Goal: Task Accomplishment & Management: Manage account settings

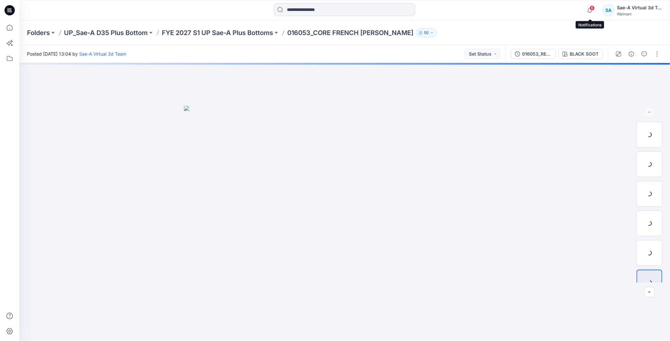
click at [593, 10] on span "6" at bounding box center [592, 7] width 5 height 5
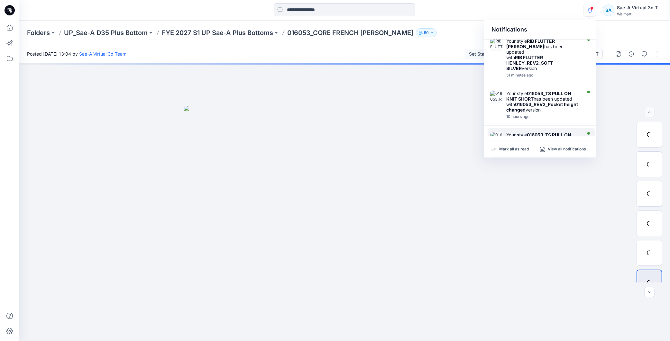
scroll to position [71, 0]
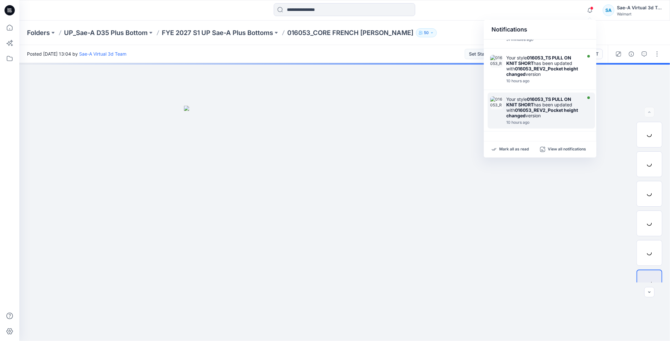
click at [546, 120] on div "10 hours ago" at bounding box center [544, 122] width 74 height 5
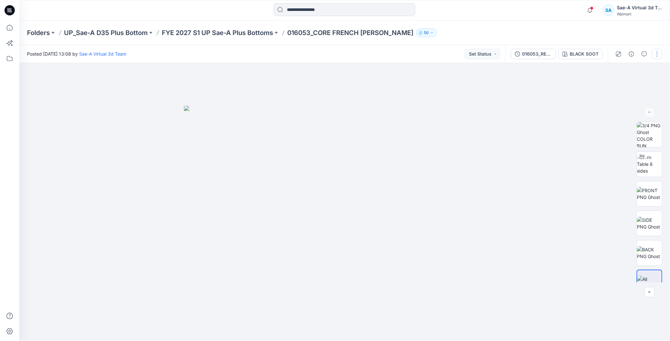
click at [658, 55] on button "button" at bounding box center [657, 54] width 10 height 10
click at [613, 85] on p "Edit" at bounding box center [616, 86] width 8 height 7
click at [536, 53] on div "016053_REV4_Pocket height changed" at bounding box center [537, 54] width 30 height 7
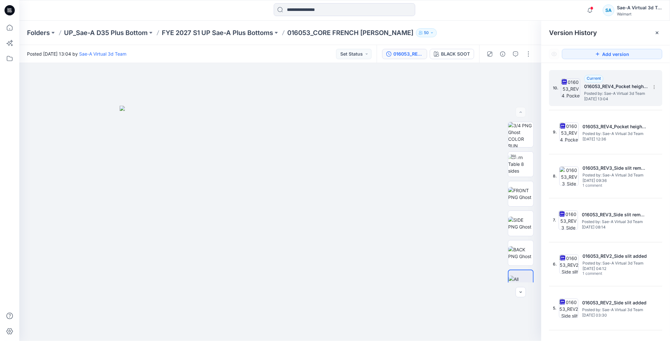
click at [619, 86] on h5 "016053_REV4_Pocket height changed" at bounding box center [616, 87] width 64 height 8
click at [528, 50] on button "button" at bounding box center [529, 54] width 10 height 10
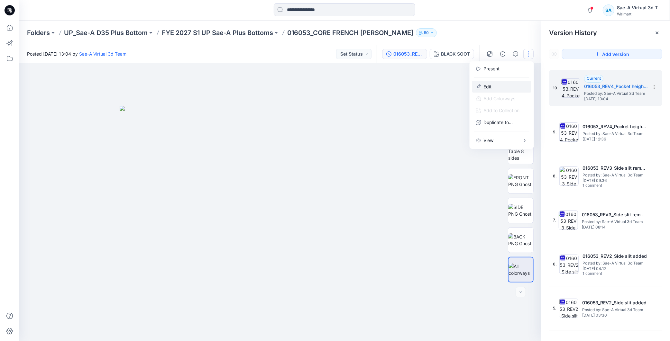
click at [498, 86] on button "Edit" at bounding box center [501, 87] width 59 height 12
click at [500, 85] on button "Edit" at bounding box center [501, 87] width 59 height 12
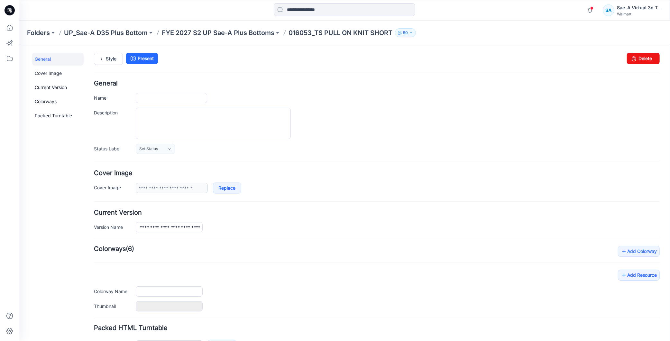
type input "**********"
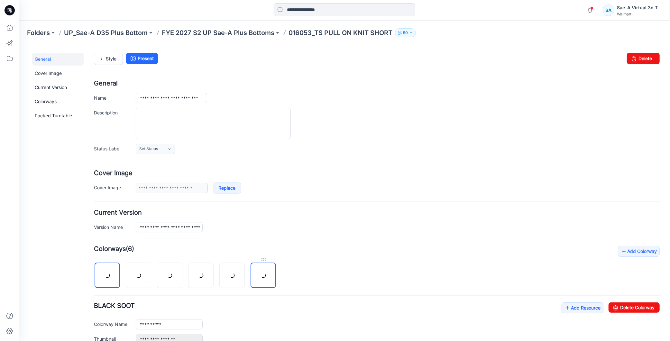
scroll to position [143, 0]
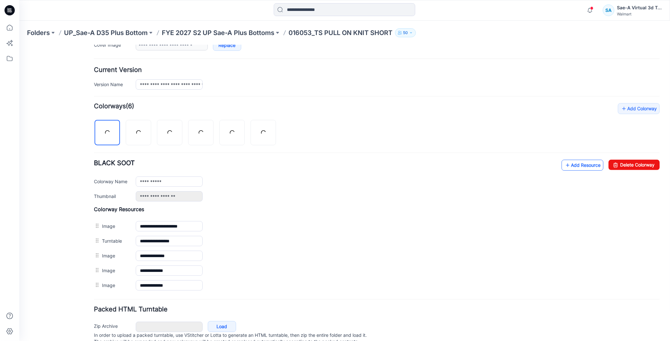
click at [572, 167] on link "Add Resource" at bounding box center [583, 165] width 42 height 11
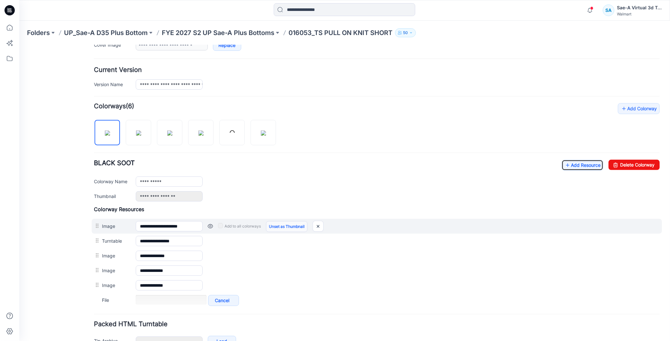
scroll to position [184, 0]
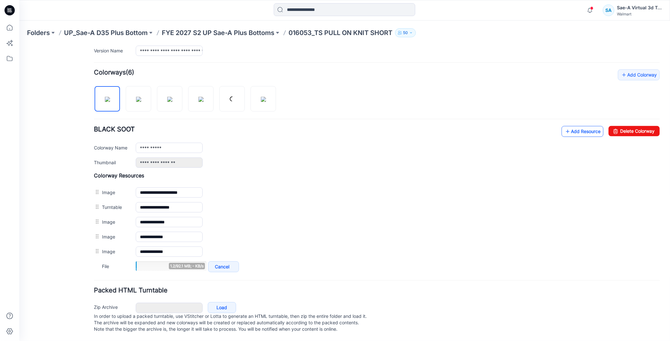
click at [574, 126] on link "Add Resource" at bounding box center [583, 131] width 42 height 11
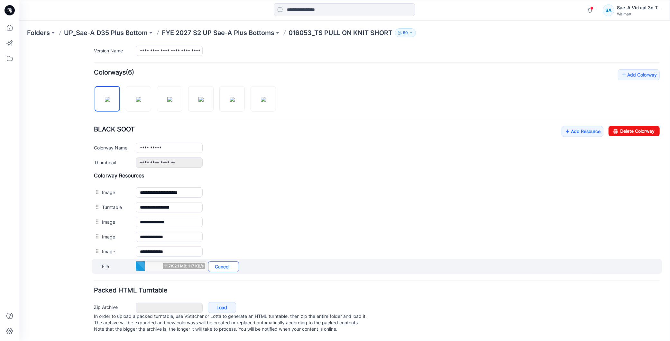
click at [220, 264] on link "Cancel" at bounding box center [223, 266] width 31 height 11
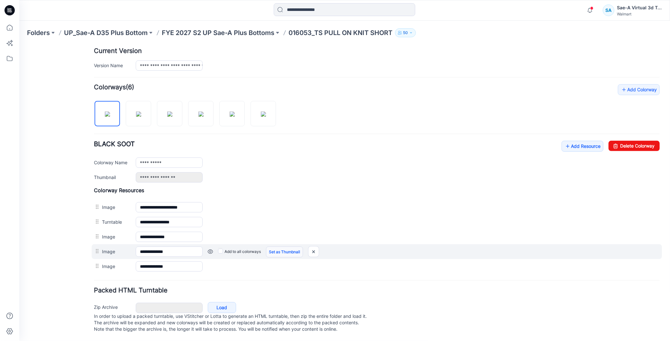
scroll to position [170, 0]
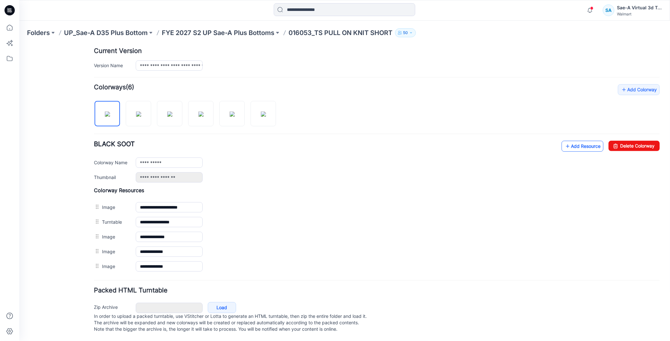
click at [570, 141] on link "Add Resource" at bounding box center [583, 146] width 42 height 11
click at [571, 143] on link "Add Resource" at bounding box center [583, 146] width 42 height 11
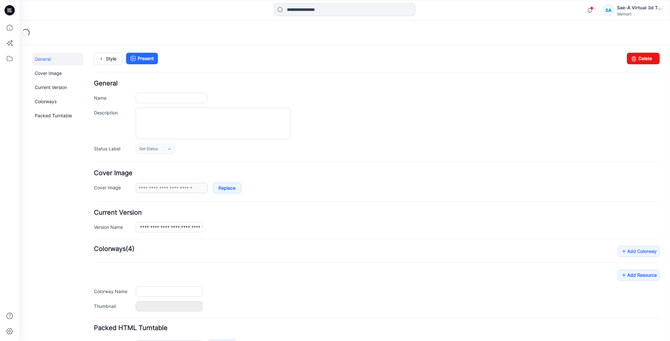
scroll to position [44, 0]
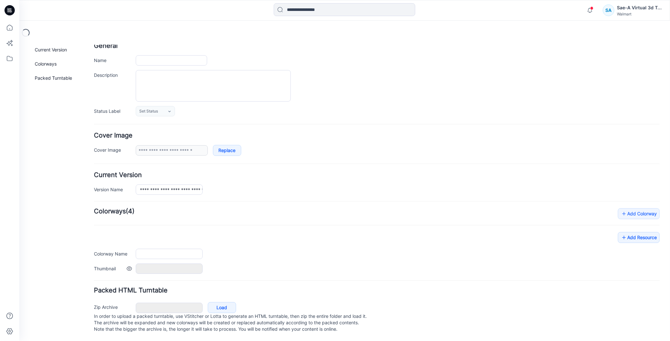
type input "**********"
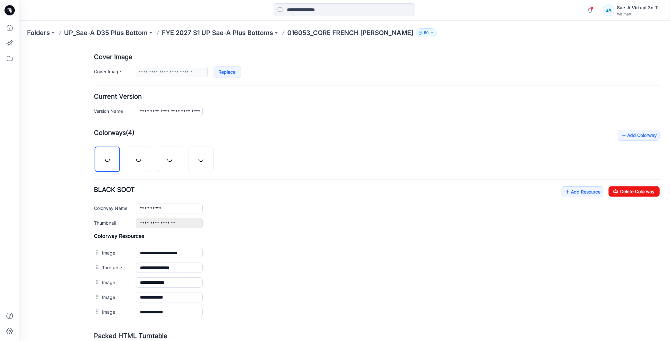
scroll to position [170, 0]
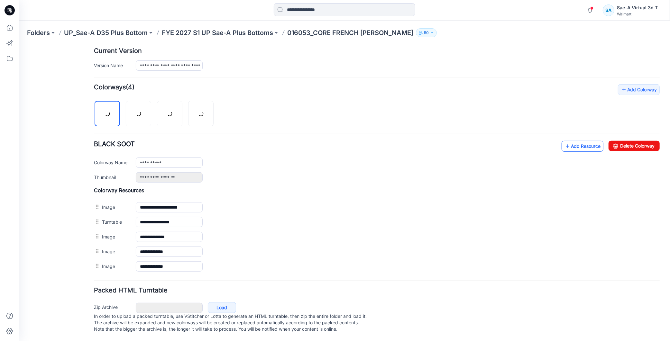
click at [570, 143] on link "Add Resource" at bounding box center [583, 146] width 42 height 11
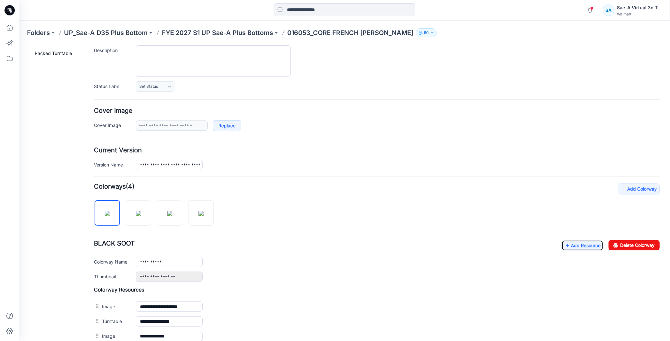
scroll to position [184, 0]
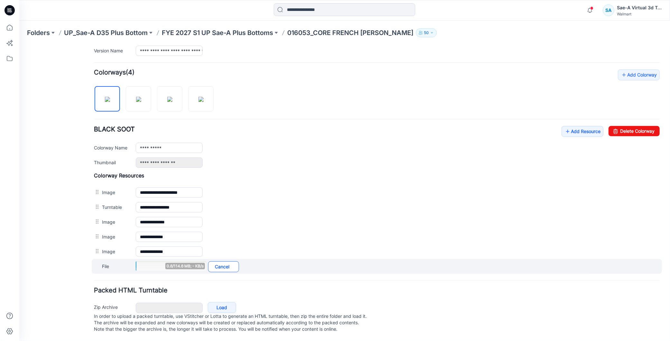
click at [227, 261] on link "Cancel" at bounding box center [223, 266] width 31 height 11
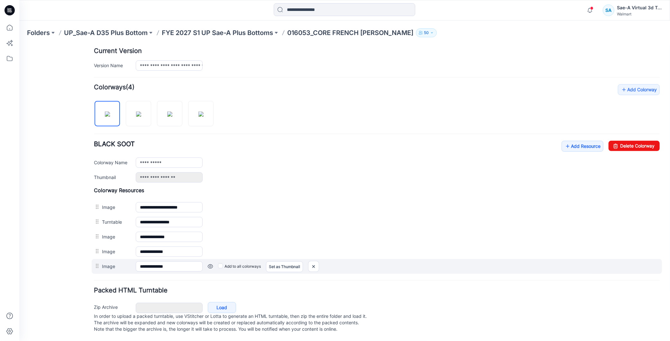
scroll to position [170, 0]
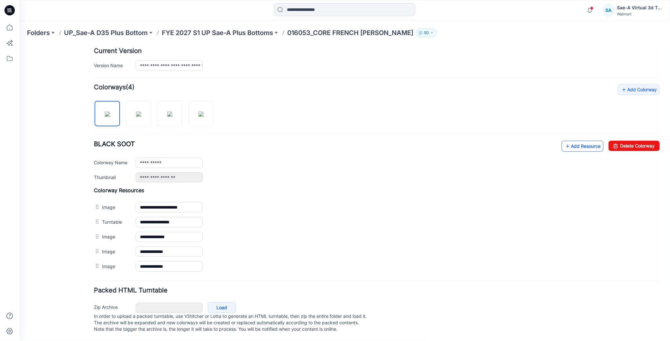
click at [574, 141] on link "Add Resource" at bounding box center [583, 146] width 42 height 11
click at [581, 141] on link "Add Resource" at bounding box center [583, 146] width 42 height 11
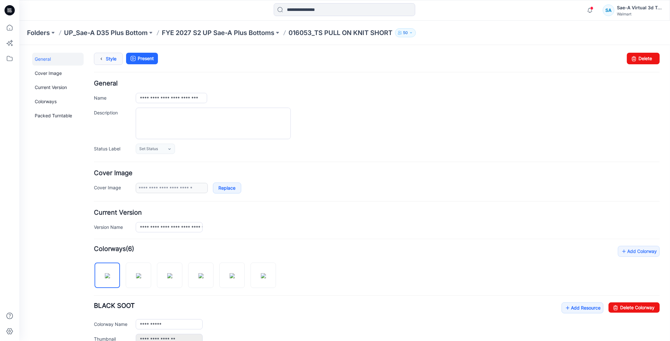
click at [110, 64] on link "Style" at bounding box center [108, 58] width 29 height 12
click at [113, 55] on link "Style" at bounding box center [108, 58] width 29 height 12
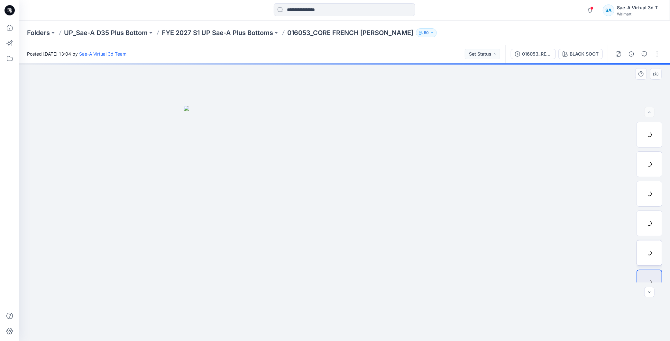
scroll to position [13, 0]
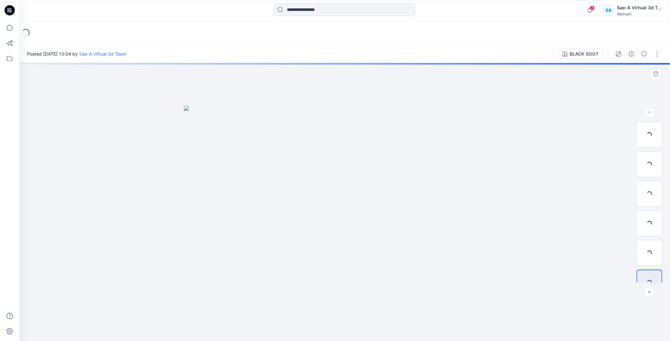
scroll to position [13, 0]
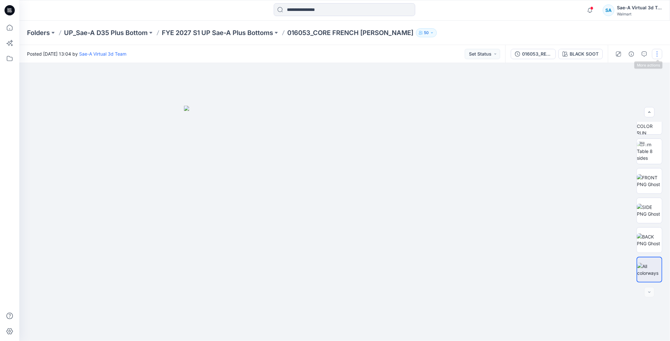
click at [656, 51] on button "button" at bounding box center [657, 54] width 10 height 10
click at [626, 86] on button "Edit" at bounding box center [630, 87] width 59 height 12
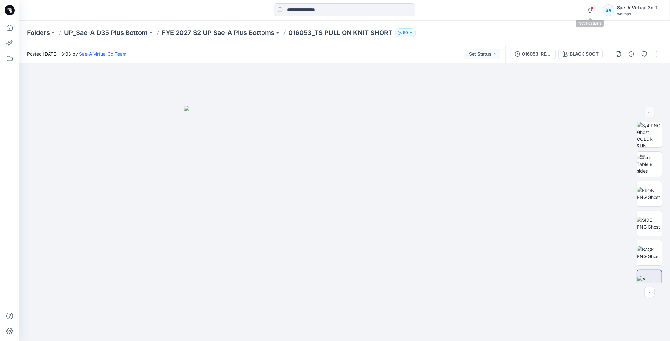
click at [590, 9] on icon "button" at bounding box center [590, 10] width 12 height 13
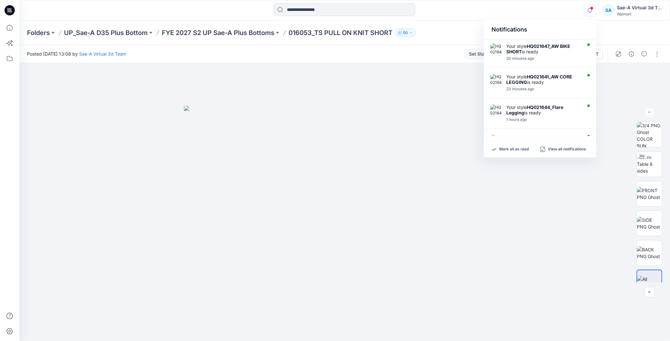
click at [484, 14] on div at bounding box center [344, 10] width 325 height 14
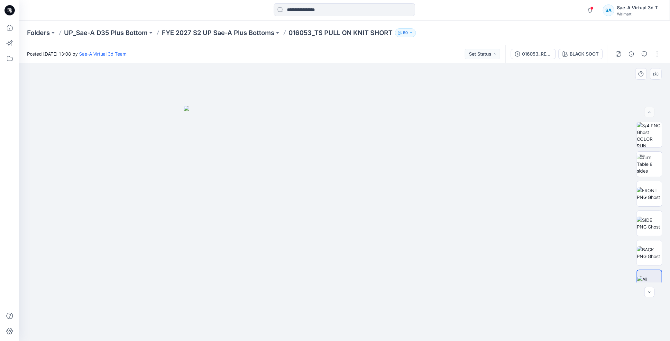
scroll to position [13, 0]
click at [662, 56] on button "button" at bounding box center [657, 54] width 10 height 10
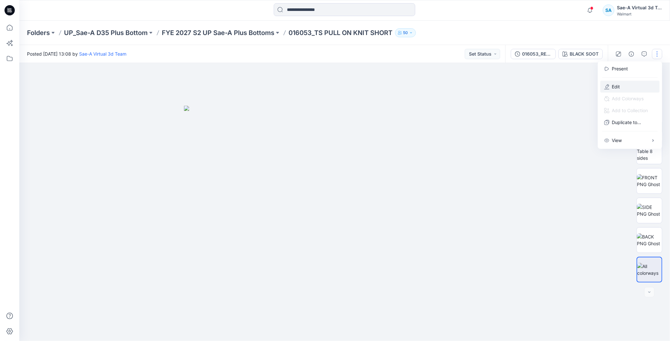
click at [619, 85] on p "Edit" at bounding box center [616, 86] width 8 height 7
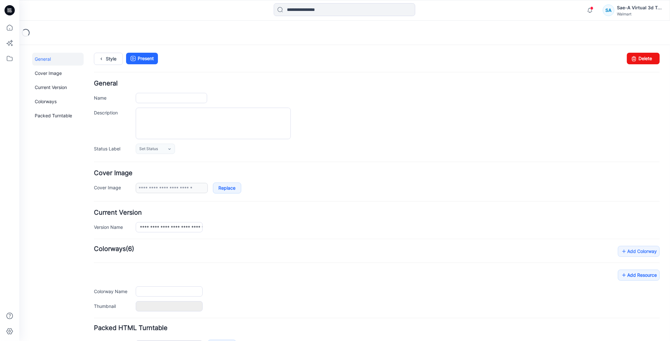
type input "**********"
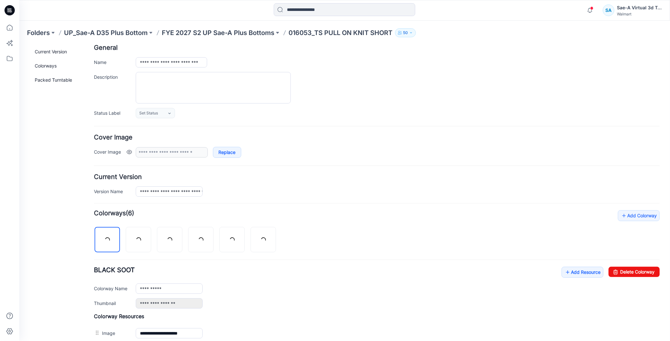
scroll to position [170, 0]
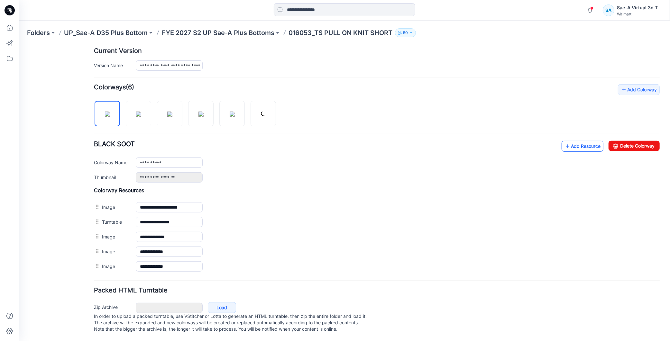
click at [574, 141] on link "Add Resource" at bounding box center [583, 146] width 42 height 11
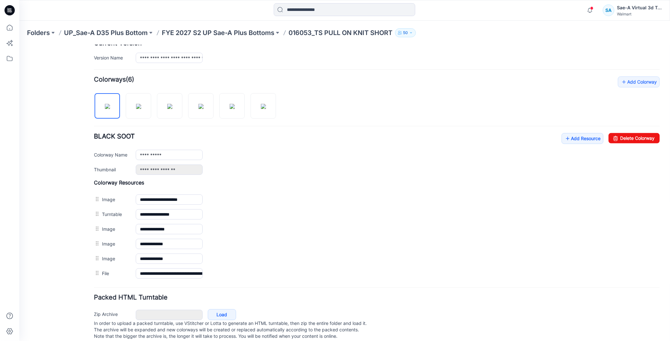
scroll to position [0, 0]
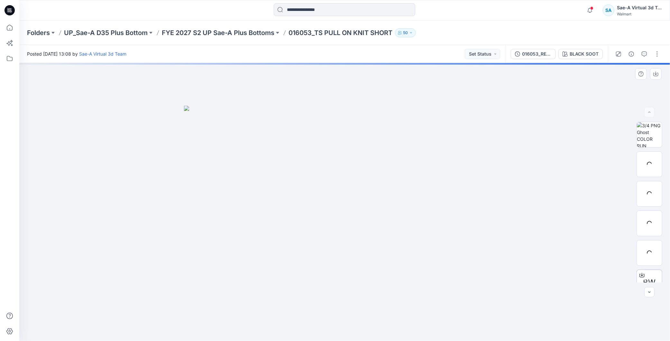
scroll to position [42, 0]
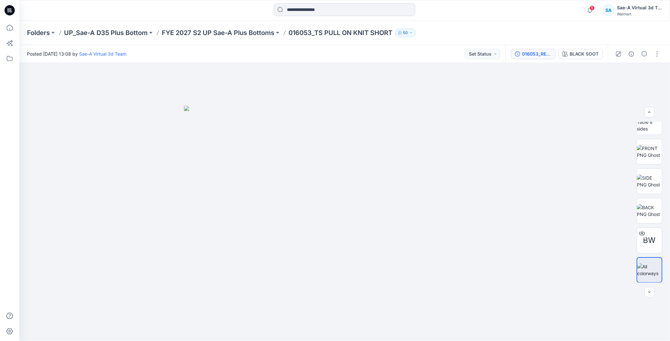
click at [542, 51] on div "016053_REV2_Pocket height changed" at bounding box center [537, 54] width 30 height 7
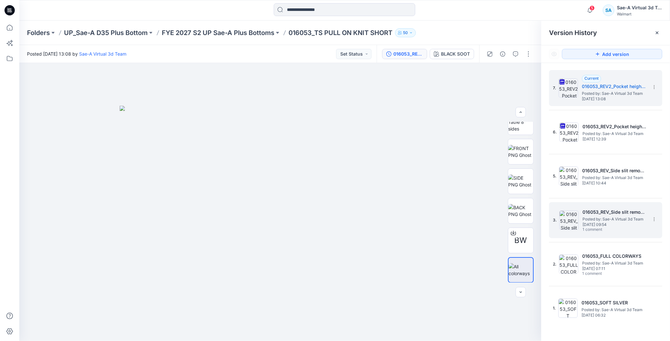
click at [620, 225] on span "Monday, July 28, 2025 09:54" at bounding box center [615, 225] width 64 height 5
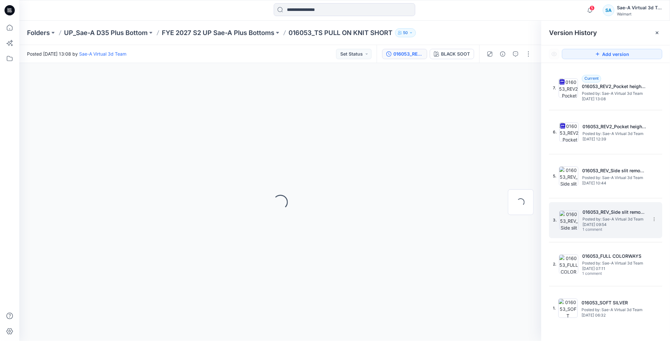
scroll to position [0, 0]
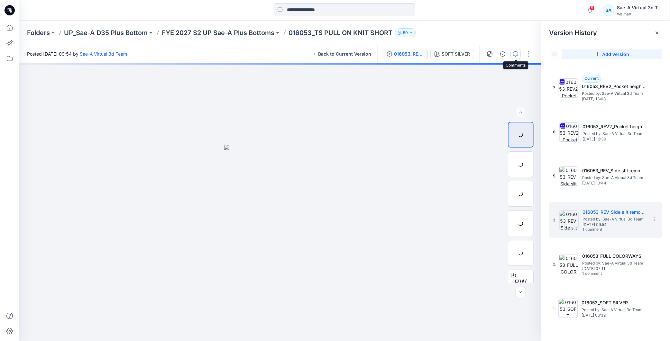
click at [517, 52] on icon "button" at bounding box center [515, 53] width 5 height 5
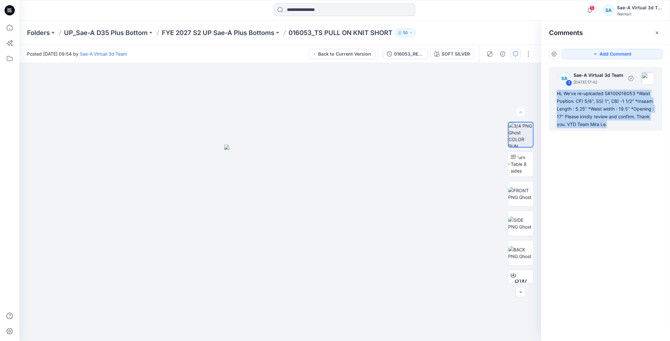
drag, startPoint x: 610, startPoint y: 127, endPoint x: 558, endPoint y: 94, distance: 61.5
click at [558, 94] on div "Hi, We've re-uploaded S#100016053 *Waist Position: CF) 5/8", SS) 1", CB) -1 1/2…" at bounding box center [606, 109] width 98 height 39
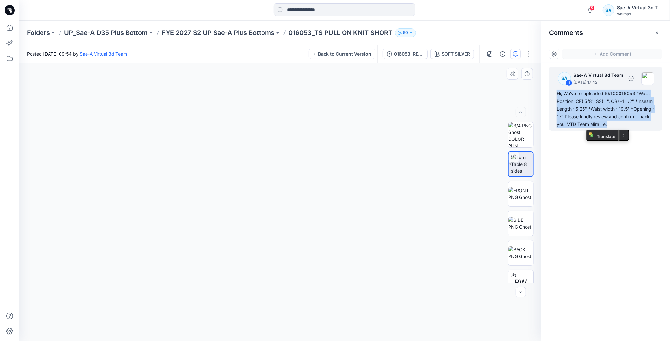
copy div "Hi, We've re-uploaded S#100016053 *Waist Position: CF) 5/8", SS) 1", CB) -1 1/2…"
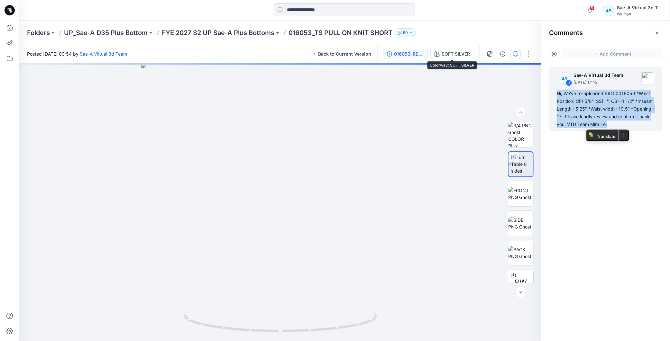
click at [415, 53] on div "016053_REV_Side slit removed" at bounding box center [409, 54] width 30 height 7
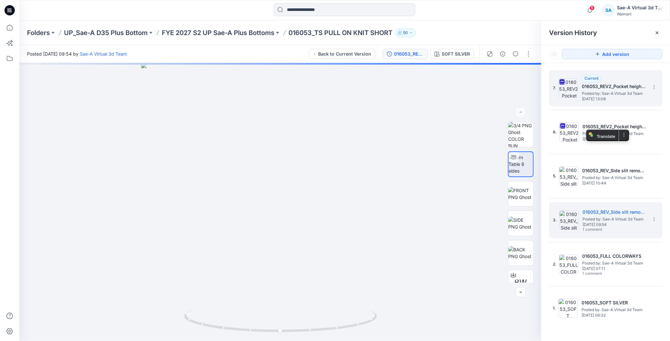
click at [628, 96] on span "Posted by: Sae-A Virtual 3d Team" at bounding box center [614, 93] width 64 height 6
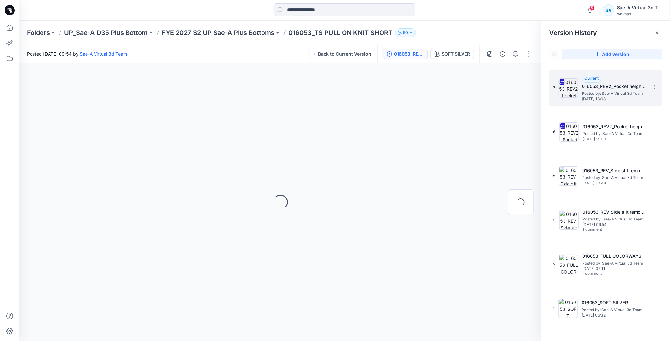
click at [622, 95] on span "Posted by: Sae-A Virtual 3d Team" at bounding box center [614, 93] width 64 height 6
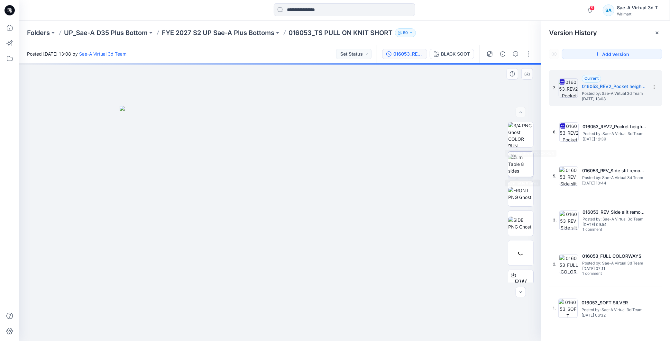
click at [520, 164] on img at bounding box center [521, 164] width 25 height 20
click at [515, 54] on icon "button" at bounding box center [515, 53] width 5 height 5
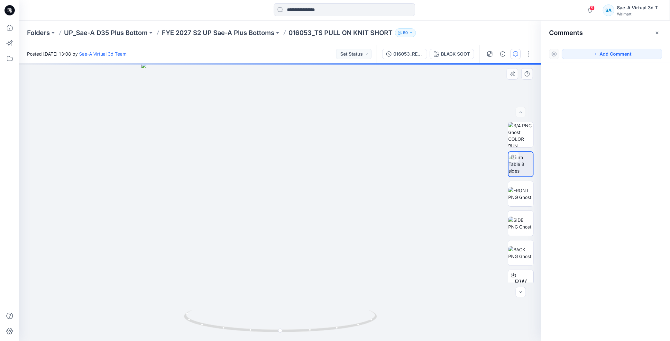
click at [67, 79] on div at bounding box center [280, 202] width 522 height 278
drag, startPoint x: 598, startPoint y: 55, endPoint x: 119, endPoint y: 64, distance: 478.7
click at [585, 55] on button "Add Comment" at bounding box center [612, 54] width 100 height 10
click at [39, 80] on div "1" at bounding box center [280, 202] width 522 height 278
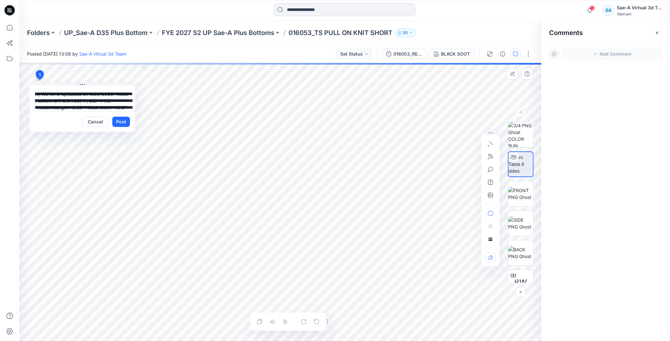
click at [41, 94] on textarea "**********" at bounding box center [83, 99] width 106 height 26
click at [78, 91] on textarea "**********" at bounding box center [83, 99] width 106 height 26
click at [107, 97] on textarea "**********" at bounding box center [83, 99] width 106 height 26
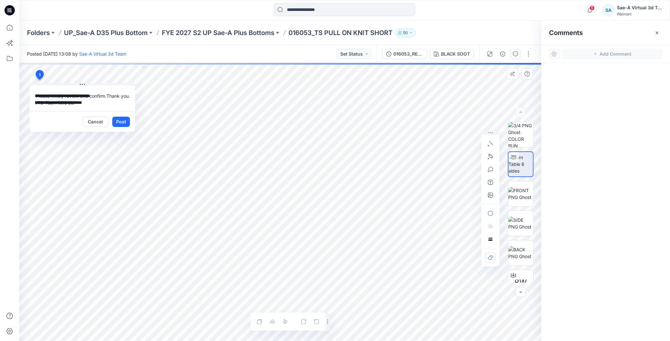
scroll to position [3, 0]
click at [108, 103] on textarea "**********" at bounding box center [83, 99] width 106 height 26
click at [110, 102] on textarea "**********" at bounding box center [83, 99] width 106 height 26
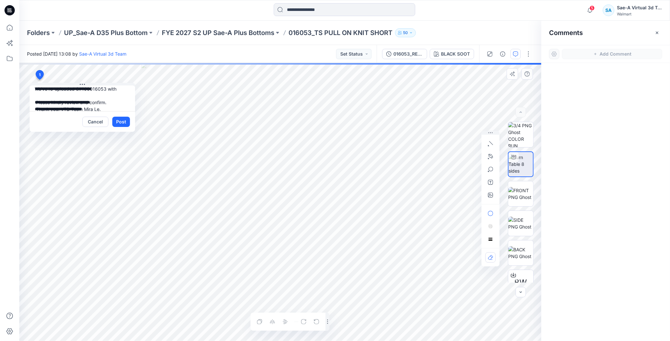
click at [117, 91] on textarea "**********" at bounding box center [83, 99] width 106 height 26
paste textarea "**********"
type textarea "**********"
click at [117, 123] on button "Post" at bounding box center [121, 122] width 18 height 10
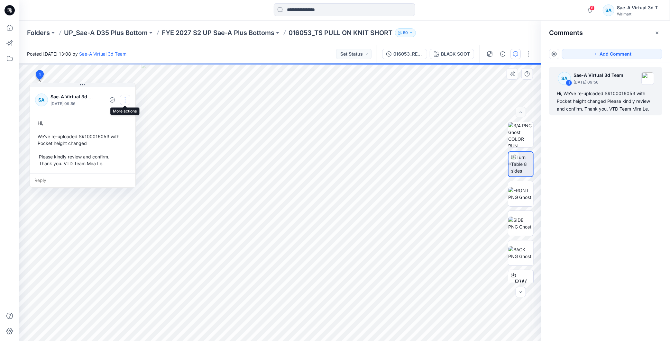
click at [126, 97] on button "button" at bounding box center [125, 100] width 10 height 10
click at [126, 112] on p "Edit comment" at bounding box center [126, 115] width 29 height 7
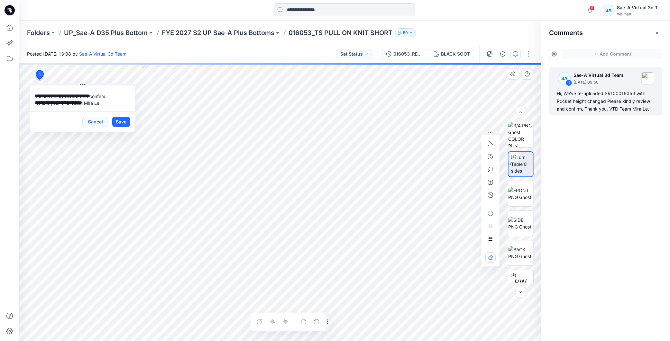
click at [97, 122] on button "Cancel" at bounding box center [95, 122] width 26 height 10
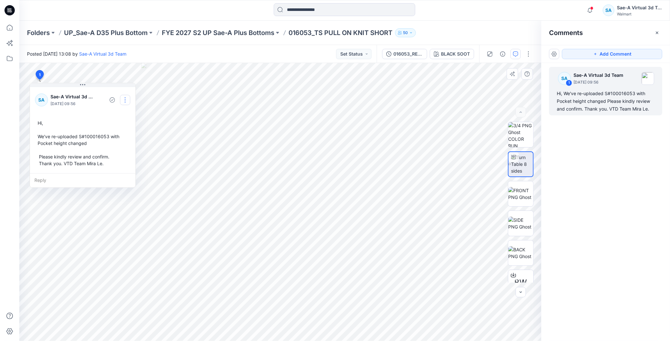
click at [121, 98] on button "button" at bounding box center [125, 100] width 10 height 10
click at [124, 117] on p "Edit comment" at bounding box center [126, 115] width 29 height 7
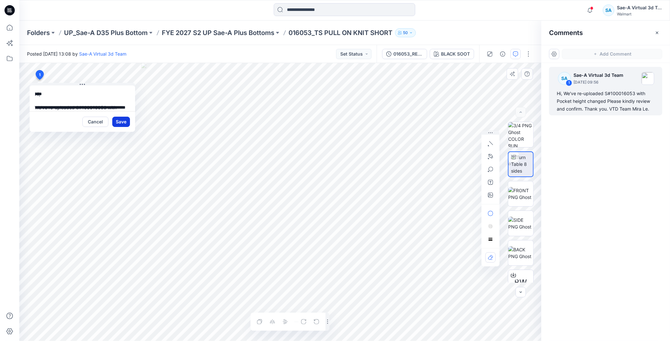
scroll to position [32, 0]
click at [96, 116] on div "Cancel Save" at bounding box center [83, 121] width 106 height 21
drag, startPoint x: 91, startPoint y: 124, endPoint x: 242, endPoint y: 7, distance: 190.9
click at [91, 124] on button "Cancel" at bounding box center [95, 122] width 26 height 10
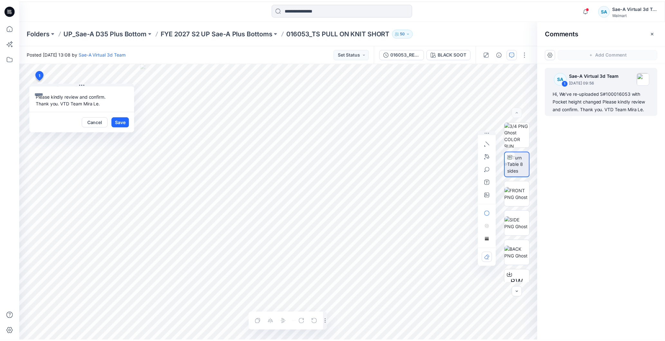
scroll to position [0, 0]
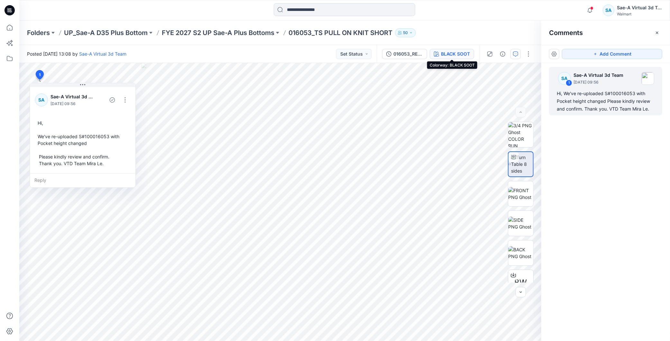
click at [456, 54] on div "BLACK SOOT" at bounding box center [455, 54] width 29 height 7
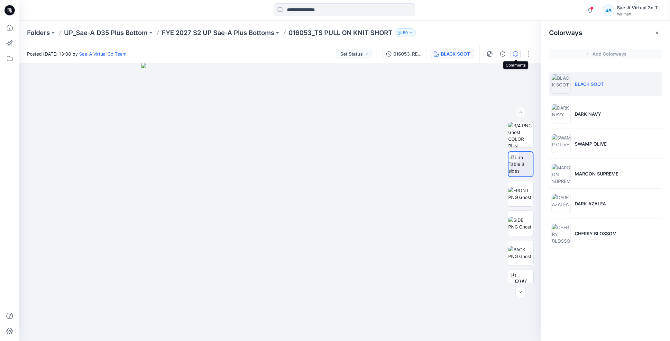
click at [519, 55] on icon "button" at bounding box center [515, 53] width 5 height 5
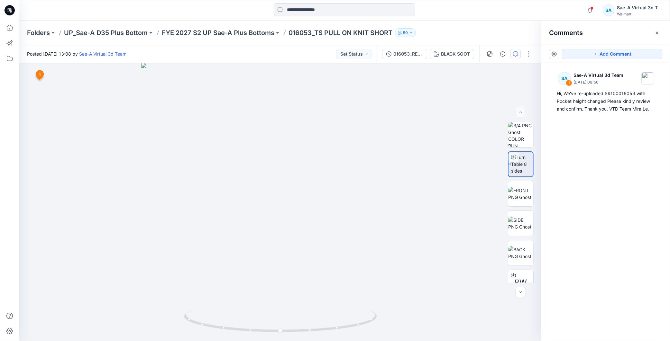
click at [239, 33] on p "FYE 2027 S2 UP Sae-A Plus Bottoms" at bounding box center [218, 32] width 113 height 9
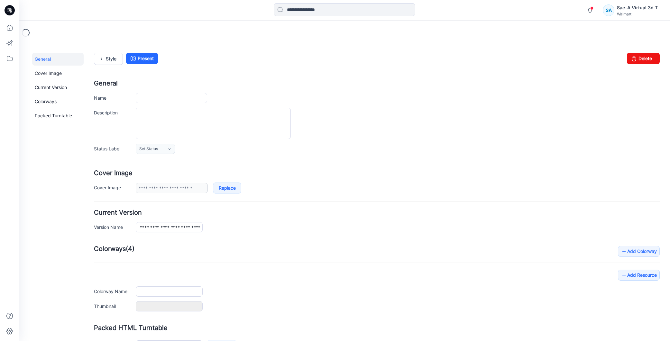
type input "**********"
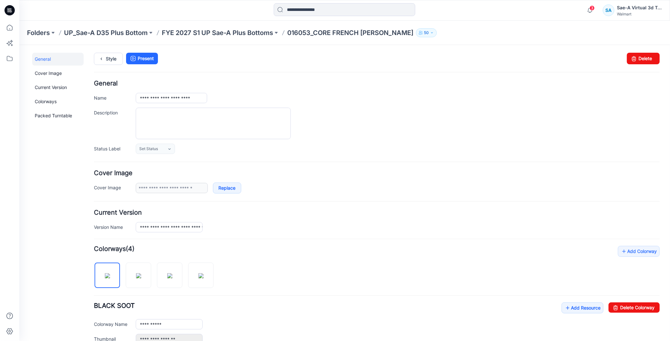
scroll to position [170, 0]
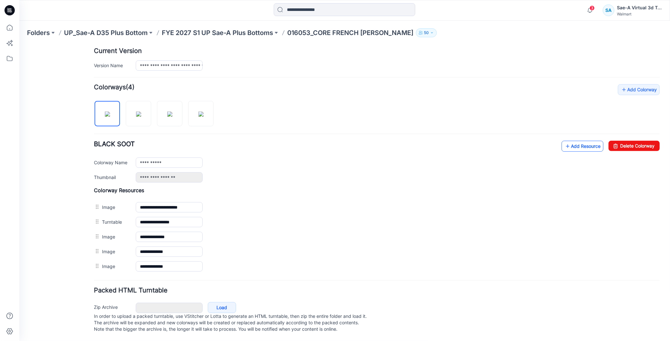
click at [576, 141] on link "Add Resource" at bounding box center [583, 146] width 42 height 11
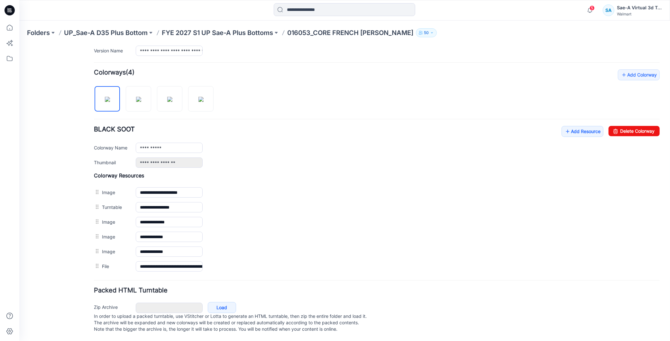
scroll to position [0, 0]
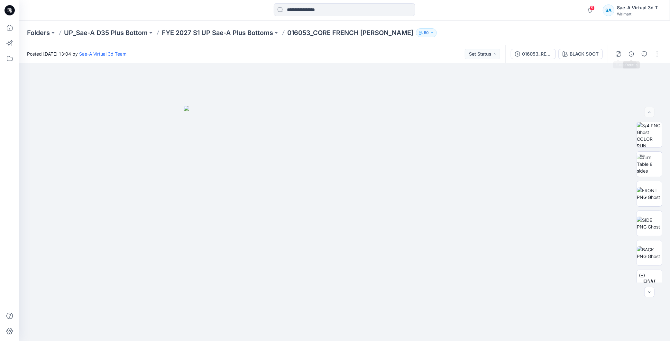
drag, startPoint x: 590, startPoint y: 55, endPoint x: 599, endPoint y: 55, distance: 9.0
click at [590, 55] on div "BLACK SOOT" at bounding box center [584, 54] width 29 height 7
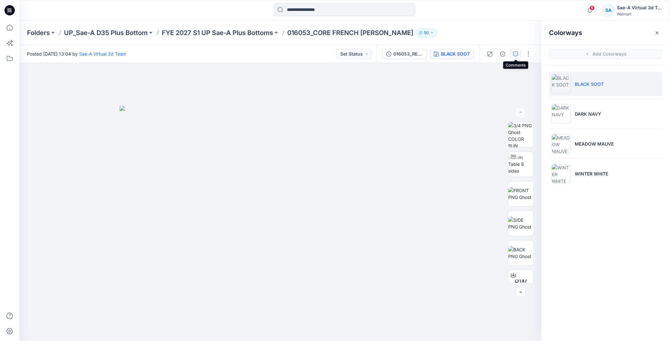
click at [516, 52] on icon "button" at bounding box center [515, 53] width 5 height 5
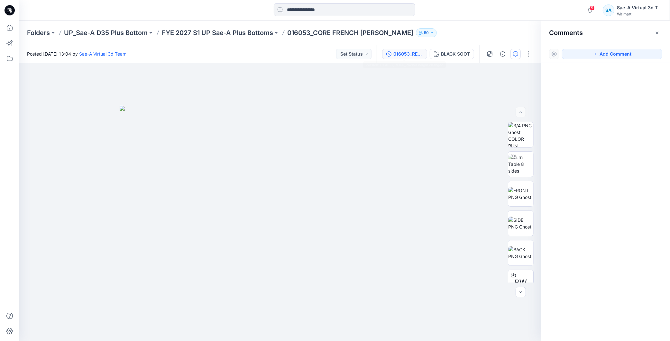
click at [406, 51] on div "016053_REV4_Pocket height changed" at bounding box center [409, 54] width 30 height 7
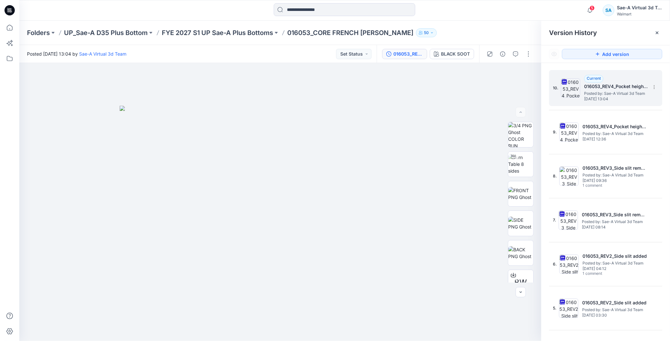
click at [620, 86] on h5 "016053_REV4_Pocket height changed" at bounding box center [616, 87] width 64 height 8
click at [652, 88] on icon at bounding box center [654, 87] width 5 height 5
click at [629, 127] on span "Rename Version" at bounding box center [611, 126] width 33 height 8
click at [607, 88] on input "**********" at bounding box center [622, 86] width 71 height 10
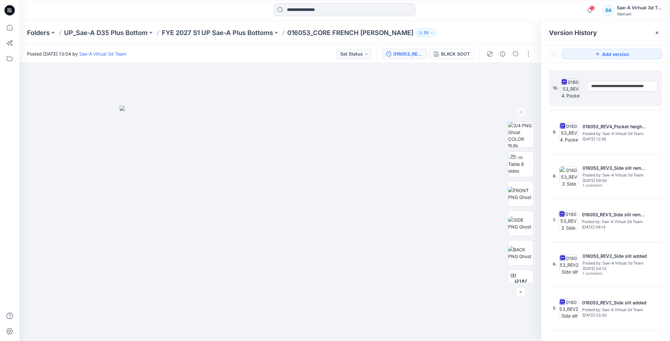
drag, startPoint x: 606, startPoint y: 85, endPoint x: 657, endPoint y: 91, distance: 51.5
click at [649, 89] on input "**********" at bounding box center [622, 86] width 71 height 10
click at [520, 23] on div "Folders UP_Sae-A D35 Plus Bottom FYE 2027 S1 UP Sae-A Plus Bottoms 016053_CORE …" at bounding box center [344, 33] width 651 height 24
click at [517, 52] on icon "button" at bounding box center [515, 53] width 5 height 5
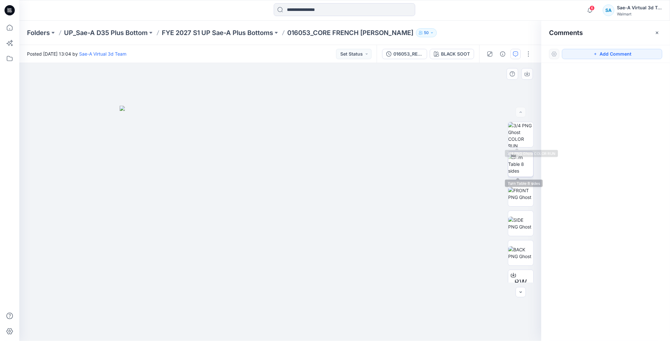
click at [524, 159] on img at bounding box center [521, 164] width 25 height 20
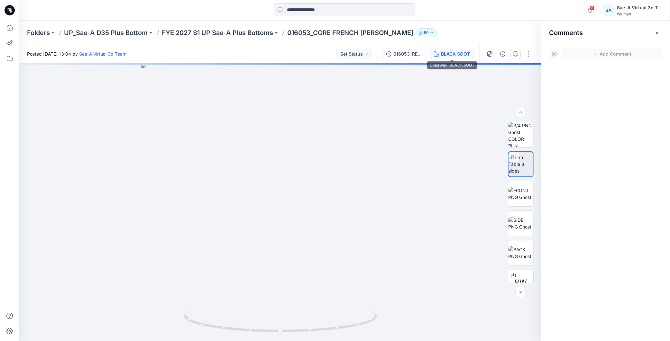
click at [441, 54] on div "BLACK SOOT" at bounding box center [455, 54] width 29 height 7
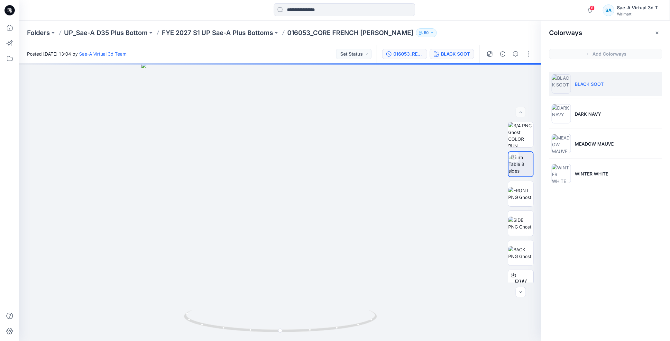
drag, startPoint x: 410, startPoint y: 56, endPoint x: 543, endPoint y: 62, distance: 133.1
click at [411, 56] on div "016053_REV4_Pocket height changed" at bounding box center [409, 54] width 30 height 7
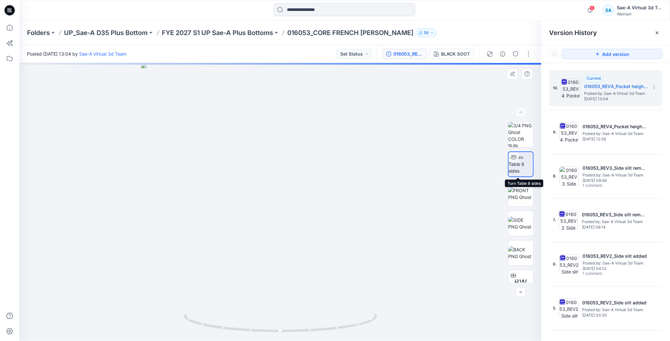
click at [521, 164] on img at bounding box center [521, 164] width 24 height 20
click at [520, 53] on button "button" at bounding box center [516, 54] width 10 height 10
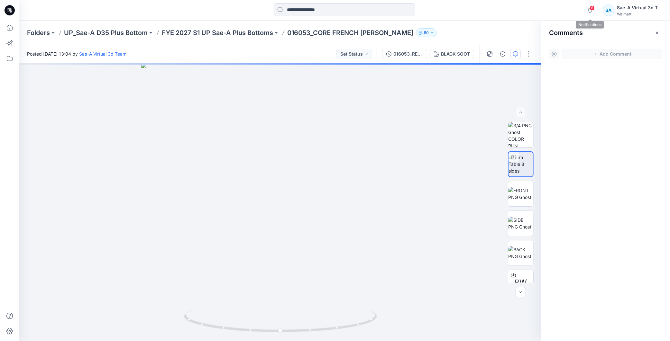
click at [592, 9] on span "6" at bounding box center [592, 7] width 5 height 5
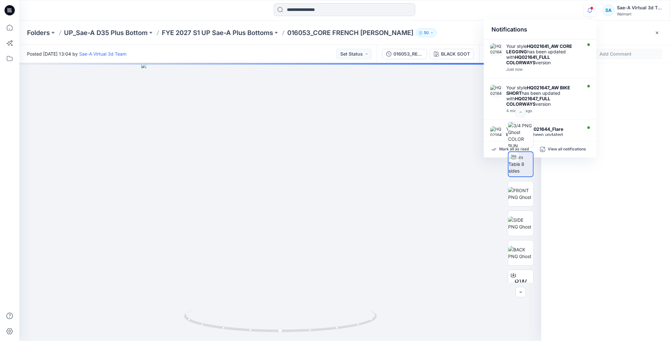
click at [590, 10] on icon "button" at bounding box center [590, 10] width 12 height 13
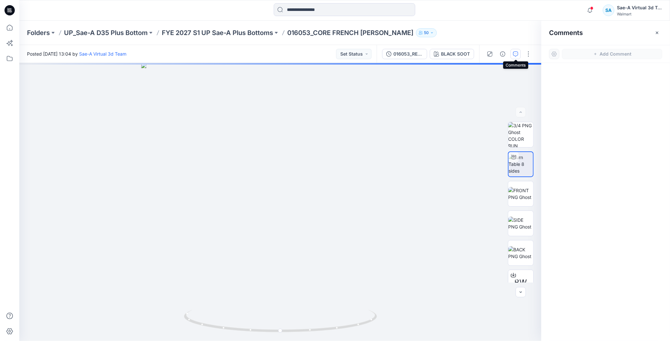
click at [516, 52] on icon "button" at bounding box center [515, 53] width 5 height 5
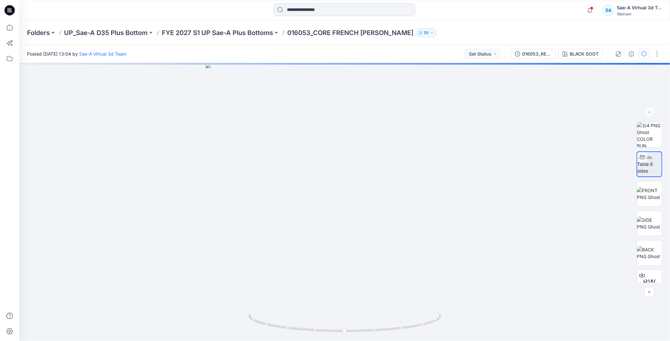
click at [641, 52] on button "button" at bounding box center [645, 54] width 10 height 10
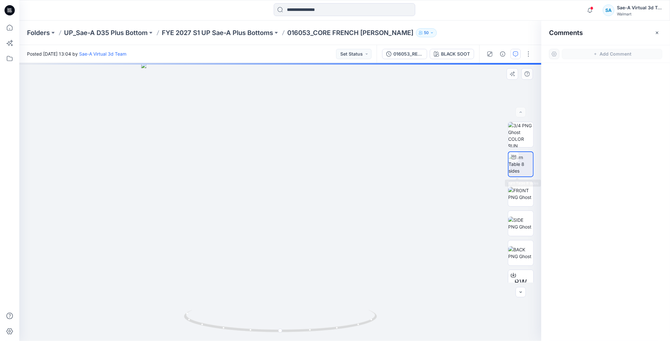
click at [515, 163] on img at bounding box center [521, 164] width 24 height 20
click at [592, 11] on icon "button" at bounding box center [590, 10] width 12 height 13
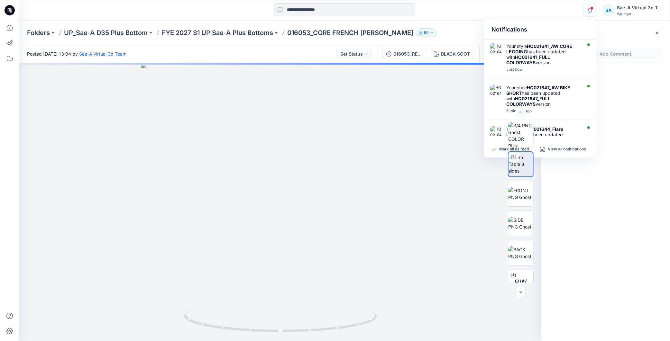
click at [632, 163] on div at bounding box center [606, 190] width 129 height 255
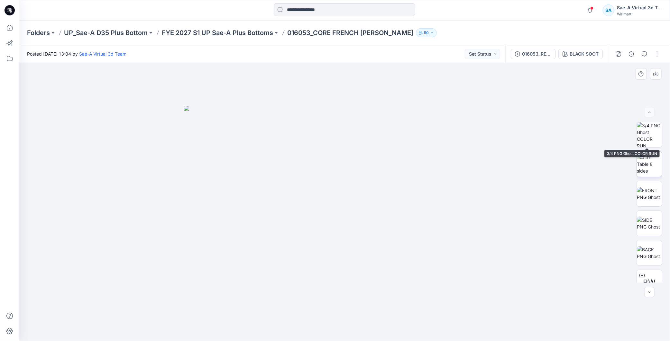
click at [649, 154] on img at bounding box center [649, 164] width 25 height 20
click at [647, 54] on icon "button" at bounding box center [644, 53] width 5 height 5
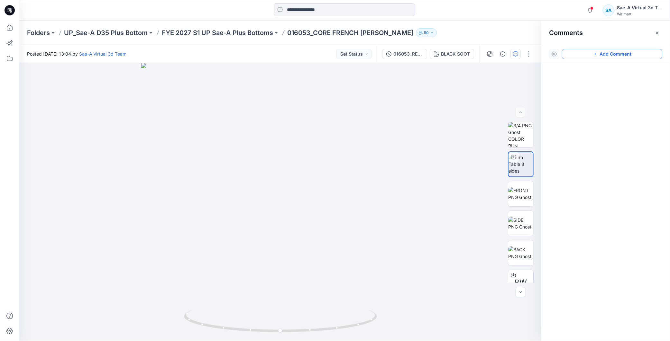
click at [628, 56] on button "Add Comment" at bounding box center [612, 54] width 100 height 10
click at [95, 88] on div "1" at bounding box center [280, 202] width 522 height 278
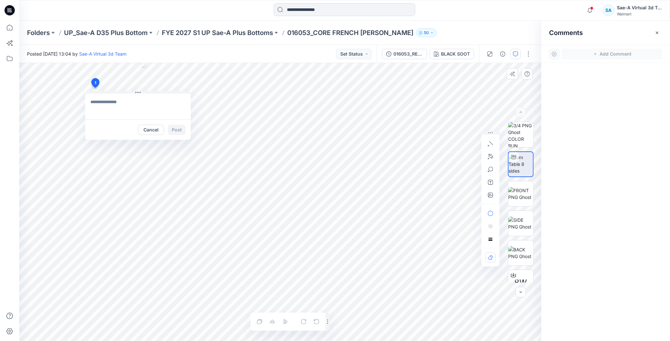
type textarea "**********"
click at [179, 130] on button "Post" at bounding box center [177, 130] width 18 height 10
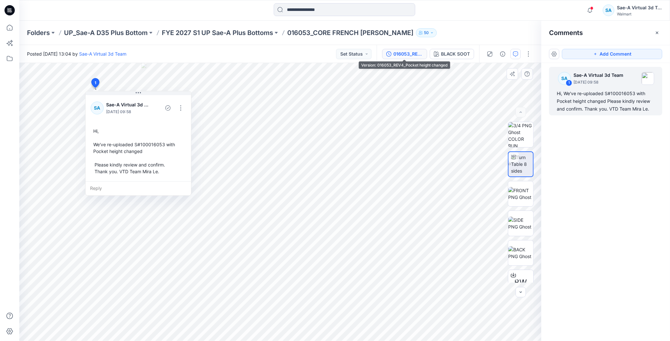
click at [407, 55] on div "016053_REV4_Pocket height changed" at bounding box center [409, 54] width 30 height 7
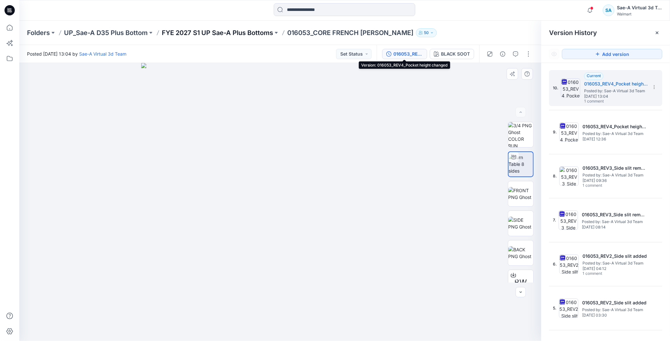
click at [228, 33] on p "FYE 2027 S1 UP Sae-A Plus Bottoms" at bounding box center [217, 32] width 111 height 9
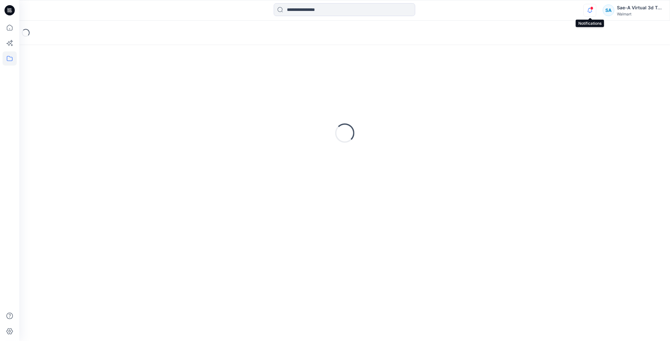
click at [590, 11] on icon "button" at bounding box center [590, 10] width 12 height 13
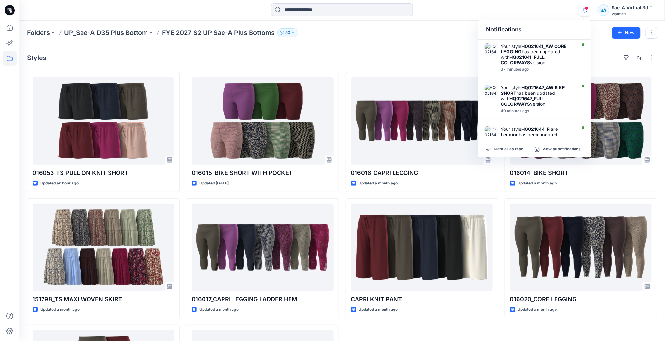
click at [7, 6] on icon at bounding box center [10, 10] width 10 height 10
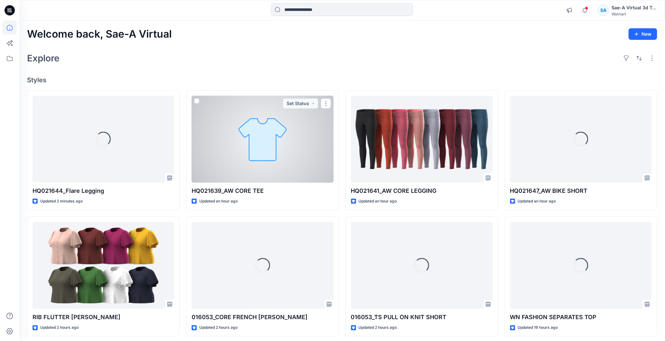
click at [242, 164] on div at bounding box center [263, 139] width 142 height 87
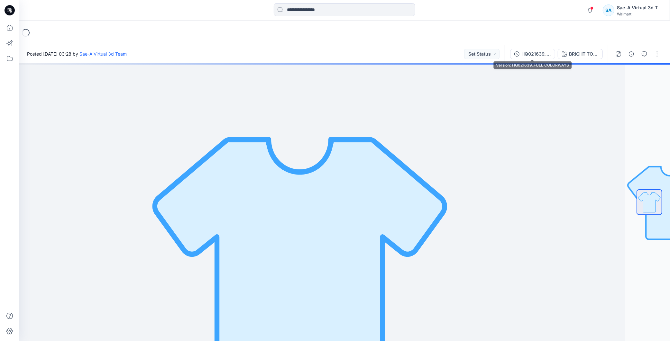
click at [540, 54] on div "HQ021639_FULL COLORWAYS" at bounding box center [537, 54] width 30 height 7
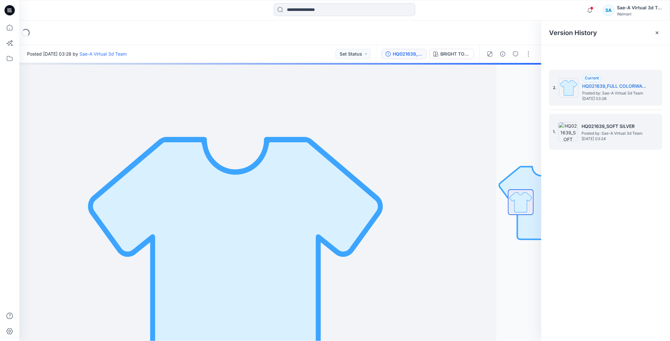
click at [622, 137] on span "Tuesday, August 19, 2025 03:24" at bounding box center [614, 139] width 64 height 5
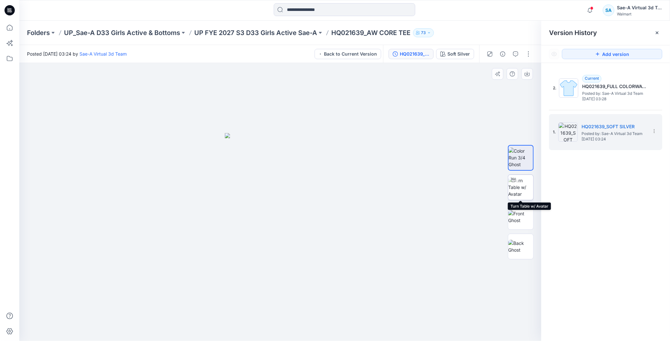
click at [524, 182] on img at bounding box center [521, 187] width 25 height 20
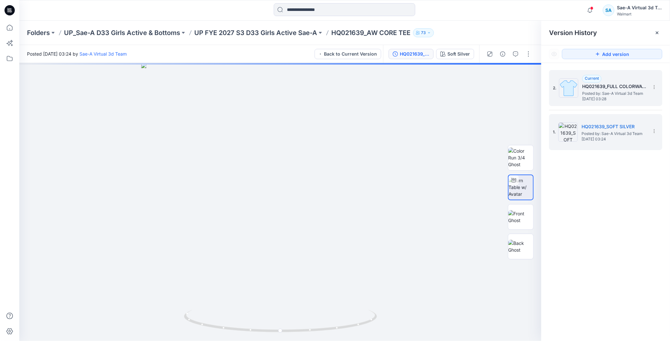
click at [621, 95] on span "Posted by: Sae-A Virtual 3d Team" at bounding box center [615, 93] width 64 height 6
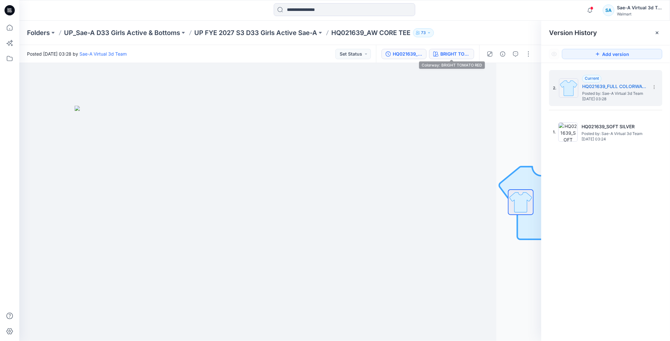
click at [460, 53] on div "BRIGHT TOMATO RED" at bounding box center [456, 54] width 30 height 7
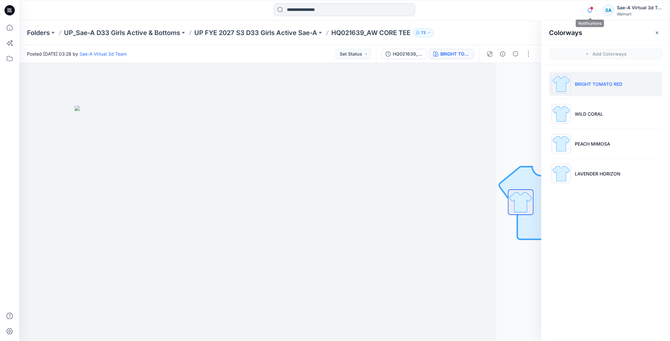
click at [592, 14] on icon "button" at bounding box center [590, 10] width 12 height 13
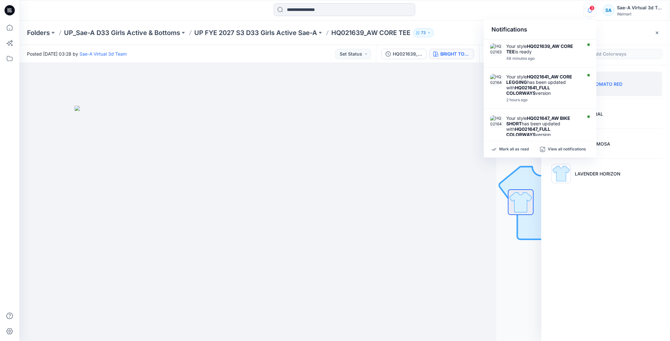
click at [590, 18] on div at bounding box center [590, 20] width 4 height 4
click at [591, 12] on icon "button" at bounding box center [590, 10] width 12 height 13
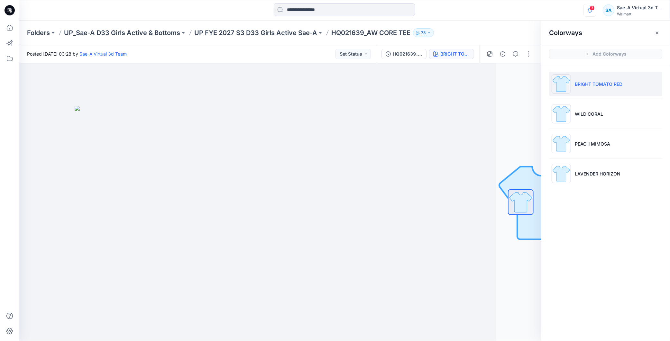
click at [591, 8] on span "3" at bounding box center [592, 7] width 5 height 5
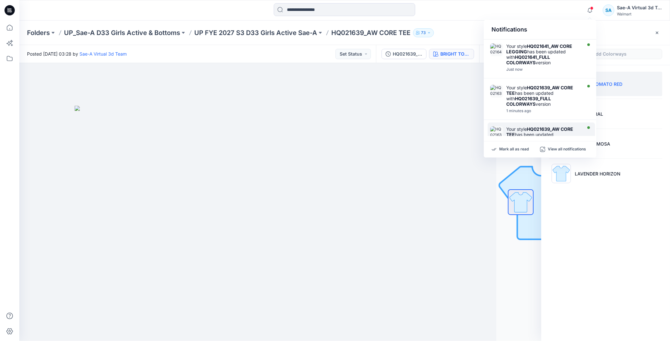
scroll to position [36, 0]
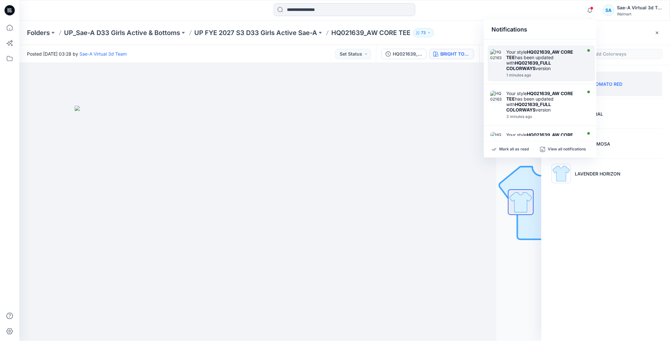
click at [540, 70] on div "Your style HQ021639_AW CORE TEE has been updated with HQ021639_FULL COLORWAYS v…" at bounding box center [544, 60] width 74 height 22
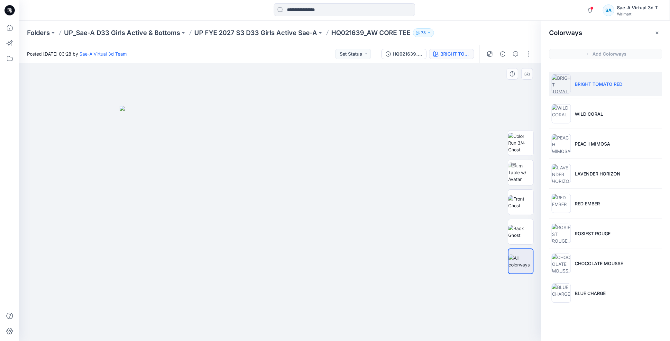
click at [456, 158] on div at bounding box center [280, 202] width 522 height 278
click at [529, 56] on button "button" at bounding box center [529, 54] width 10 height 10
click at [496, 89] on button "Edit" at bounding box center [501, 87] width 59 height 12
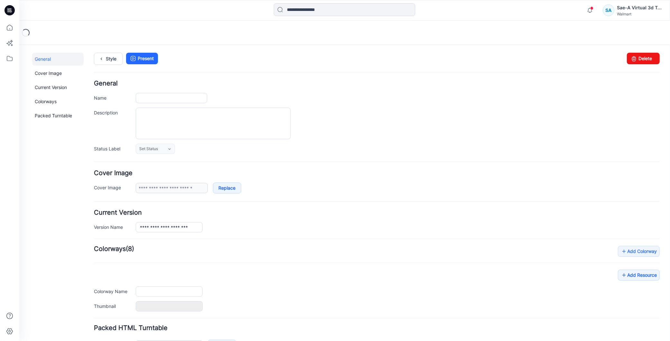
type input "**********"
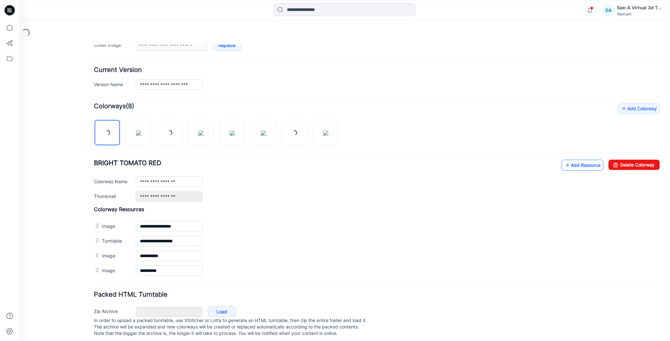
click at [586, 166] on link "Add Resource" at bounding box center [583, 165] width 42 height 11
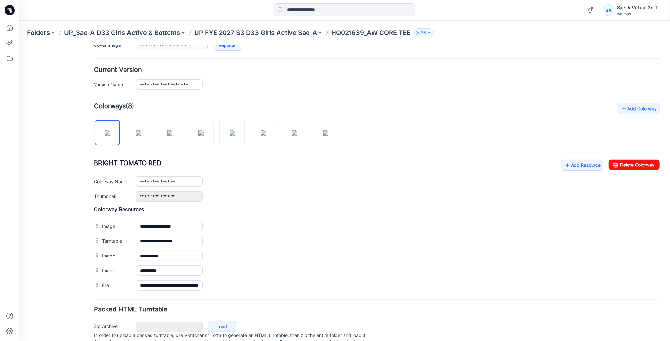
scroll to position [0, 0]
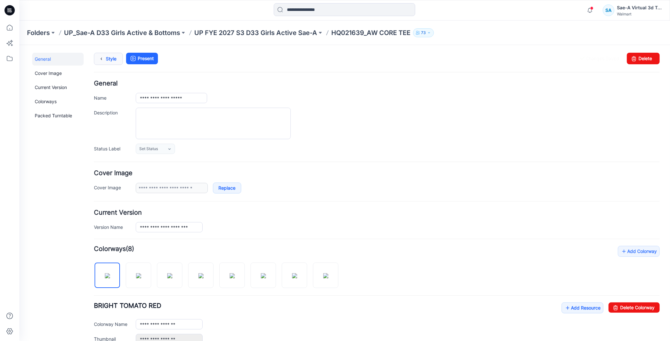
click at [107, 58] on link "Style" at bounding box center [108, 58] width 29 height 12
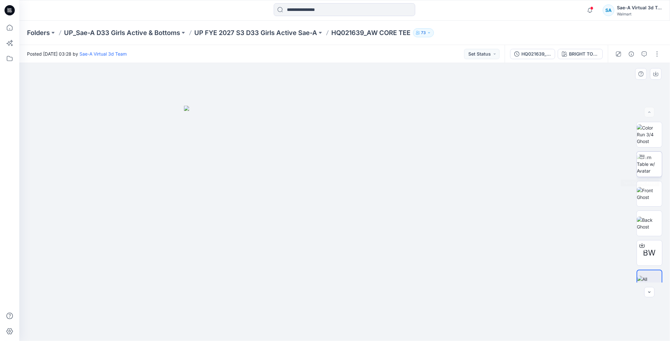
click at [653, 168] on img at bounding box center [649, 164] width 25 height 20
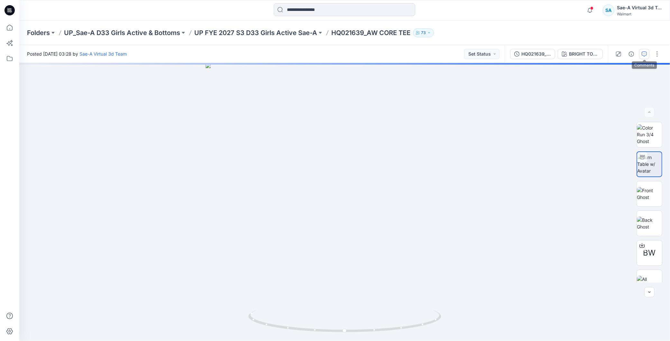
click at [646, 55] on icon "button" at bounding box center [644, 53] width 5 height 5
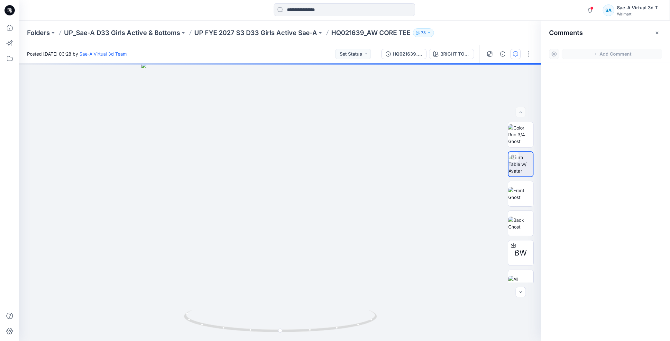
click at [596, 70] on div at bounding box center [606, 190] width 129 height 255
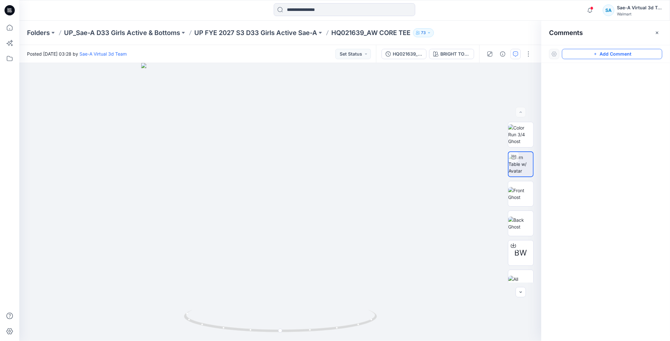
click at [591, 56] on button "Add Comment" at bounding box center [612, 54] width 100 height 10
click at [123, 79] on div "1" at bounding box center [280, 202] width 522 height 278
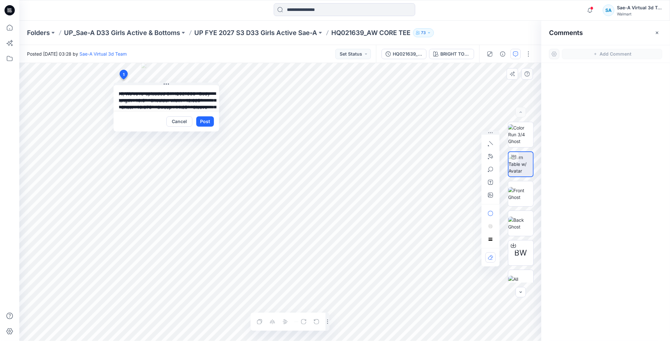
click at [145, 95] on textarea "**********" at bounding box center [167, 98] width 106 height 26
click at [192, 91] on textarea "**********" at bounding box center [167, 98] width 106 height 26
click at [191, 94] on textarea "**********" at bounding box center [167, 98] width 106 height 26
click at [162, 107] on textarea "**********" at bounding box center [167, 98] width 106 height 26
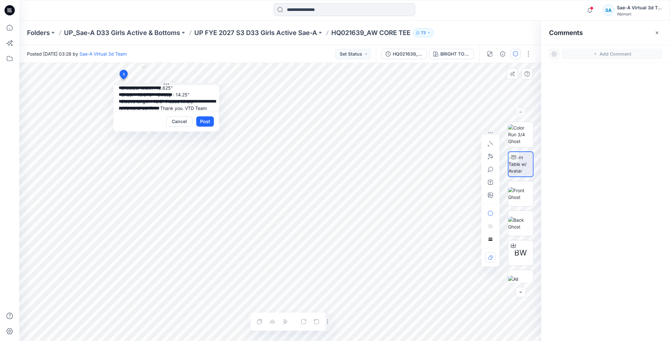
click at [166, 103] on textarea "**********" at bounding box center [167, 98] width 106 height 26
click at [192, 108] on textarea "**********" at bounding box center [167, 98] width 106 height 26
type textarea "**********"
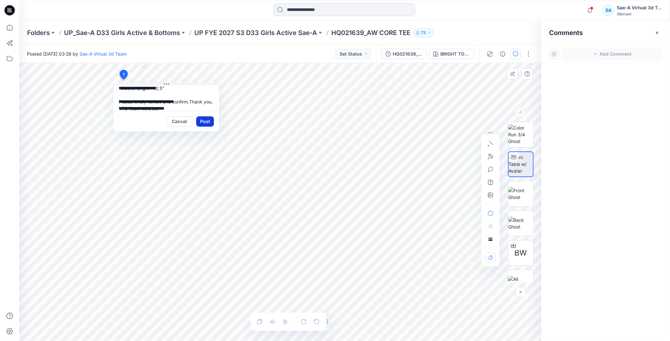
click at [205, 123] on button "Post" at bounding box center [205, 122] width 18 height 10
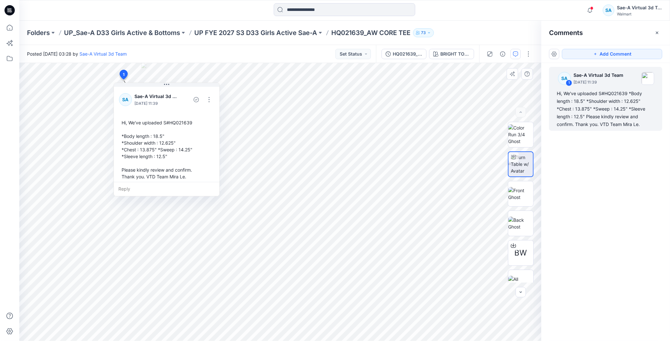
scroll to position [4, 0]
click at [614, 205] on div "SA 1 Sae-A Virtual 3d Team August 19, 2025 11:39 Hi, We've uploaded S#HQ021639 …" at bounding box center [606, 190] width 129 height 255
click at [504, 54] on icon "button" at bounding box center [502, 53] width 5 height 5
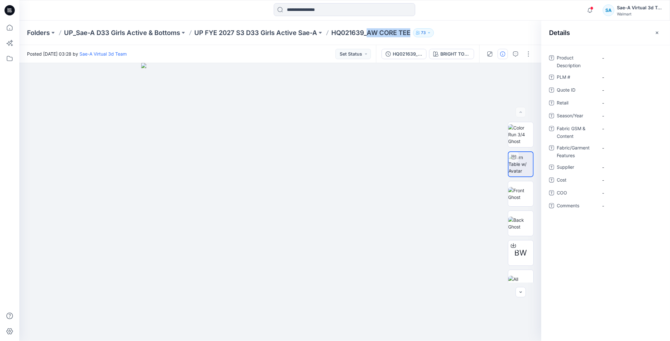
drag, startPoint x: 367, startPoint y: 32, endPoint x: 411, endPoint y: 38, distance: 44.4
click at [411, 38] on div "Folders UP_Sae-A D33 Girls Active & Bottoms UP FYE 2027 S3 D33 Girls Active Sae…" at bounding box center [344, 33] width 651 height 24
copy p "AW CORE TEE"
click at [627, 60] on Description "-" at bounding box center [631, 58] width 56 height 7
type textarea "**********"
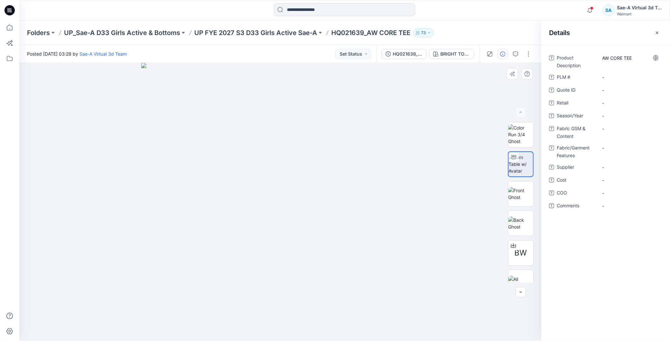
drag, startPoint x: 616, startPoint y: 256, endPoint x: 471, endPoint y: 79, distance: 229.2
click at [617, 256] on div "Product Description AW CORE TEE PLM # - Quote ID - Retail - Season/Year - Fabri…" at bounding box center [606, 193] width 129 height 296
drag, startPoint x: 332, startPoint y: 32, endPoint x: 364, endPoint y: 36, distance: 31.8
click at [364, 36] on p "HQ021639_AW CORE TEE" at bounding box center [371, 32] width 79 height 9
copy p "HQ021639"
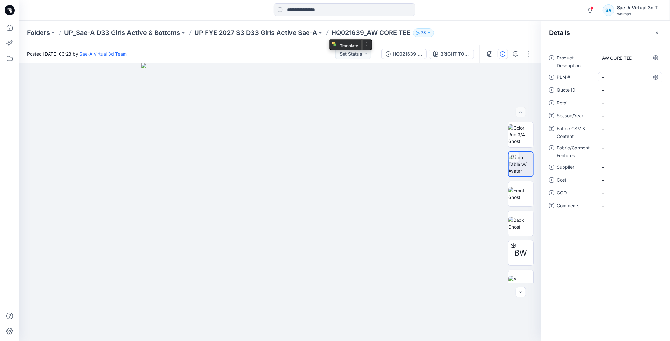
click at [624, 75] on \ "-" at bounding box center [631, 77] width 56 height 7
type textarea "********"
drag, startPoint x: 622, startPoint y: 242, endPoint x: 626, endPoint y: 158, distance: 84.1
click at [622, 242] on div "Product Description AW CORE TEE PLM # ******** Quote ID - Retail - Season/Year …" at bounding box center [606, 193] width 129 height 296
click at [616, 116] on span "-" at bounding box center [631, 116] width 56 height 7
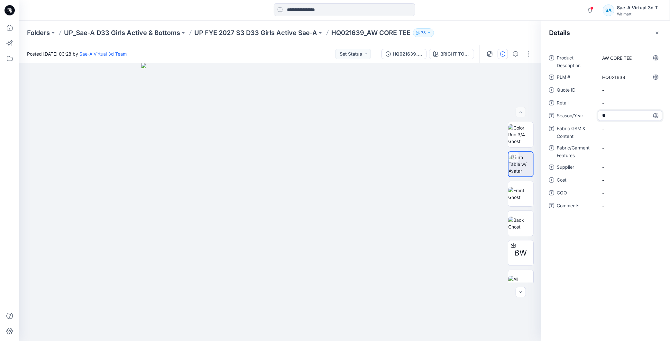
type textarea "*"
drag, startPoint x: 604, startPoint y: 115, endPoint x: 600, endPoint y: 117, distance: 4.2
click at [600, 117] on textarea "*****" at bounding box center [630, 116] width 64 height 10
type textarea "*****"
click at [622, 268] on div "Product Description AW CORE TEE PLM # HQ021639 Quote ID - Retail - Season/Year …" at bounding box center [606, 193] width 129 height 296
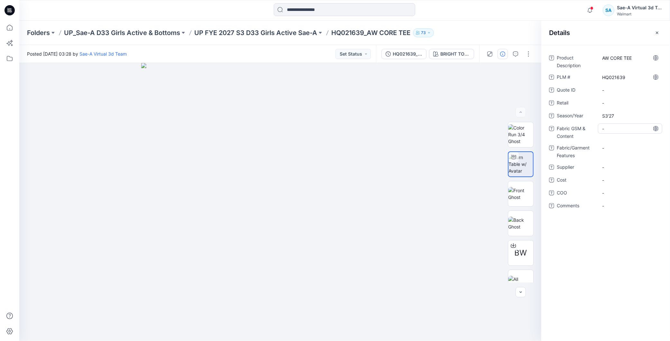
click at [610, 128] on Content "-" at bounding box center [631, 129] width 56 height 7
click at [603, 255] on div "**********" at bounding box center [606, 193] width 129 height 296
click at [616, 152] on Features "-" at bounding box center [631, 152] width 56 height 7
click at [617, 258] on div "Product Description AW CORE TEE PLM # HQ021639 Quote ID - Retail - Season/Year …" at bounding box center [606, 193] width 129 height 296
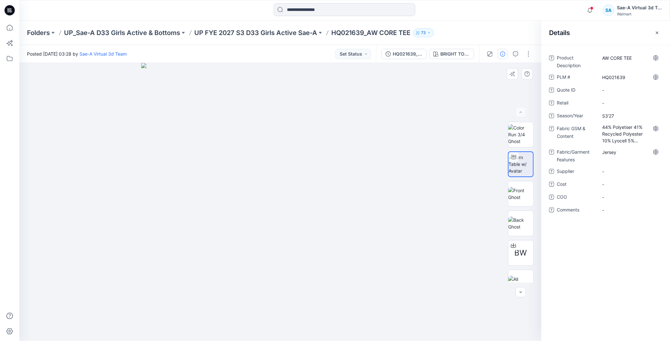
click at [617, 259] on div "Product Description AW CORE TEE PLM # HQ021639 Quote ID - Retail - Season/Year …" at bounding box center [606, 193] width 129 height 296
click at [617, 168] on div "-" at bounding box center [630, 171] width 64 height 10
type textarea "****"
click at [619, 255] on div "Product Description AW CORE TEE PLM # HQ021639 Quote ID - Retail - Season/Year …" at bounding box center [606, 193] width 129 height 296
click at [609, 185] on span "-" at bounding box center [631, 184] width 56 height 7
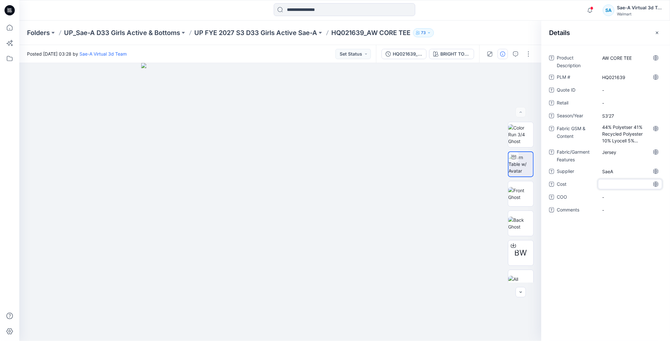
type textarea "***"
click at [624, 285] on div "Product Description AW CORE TEE PLM # HQ021639 Quote ID - Retail - Season/Year …" at bounding box center [606, 193] width 129 height 296
drag, startPoint x: 619, startPoint y: 115, endPoint x: 601, endPoint y: 117, distance: 18.4
click at [601, 117] on div "S3'27" at bounding box center [630, 116] width 64 height 10
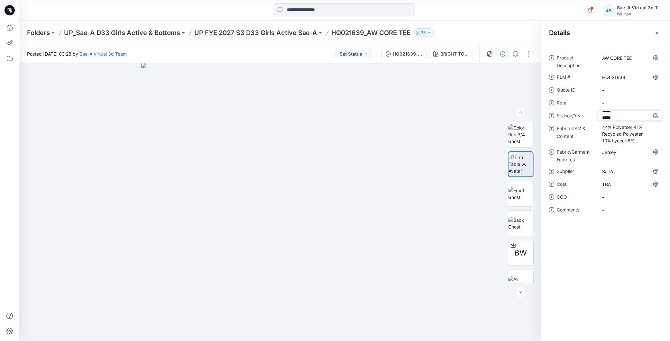
click at [607, 117] on textarea "***** *****" at bounding box center [630, 116] width 64 height 10
click at [623, 113] on textarea "***** *****" at bounding box center [630, 116] width 64 height 10
click at [603, 119] on textarea "*****" at bounding box center [630, 116] width 64 height 10
type textarea "*****"
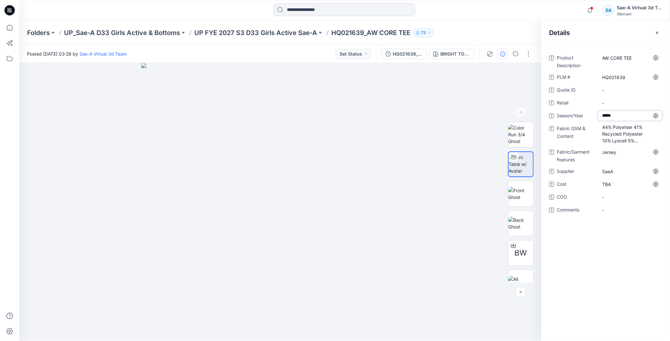
scroll to position [0, 0]
click at [640, 262] on div "Product Description AW CORE TEE PLM # HQ021639 Quote ID - Retail - Season/Year …" at bounding box center [606, 193] width 129 height 296
click at [640, 263] on div "Product Description AW CORE TEE PLM # HQ021639 Quote ID - Retail - Season/Year …" at bounding box center [606, 193] width 129 height 296
click at [271, 36] on p "UP FYE 2027 S3 D33 Girls Active Sae-A" at bounding box center [255, 32] width 123 height 9
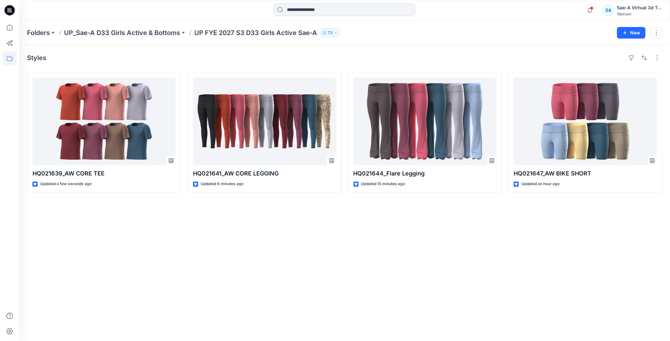
click at [309, 238] on div "Styles HQ021639_AW CORE TEE Updated a few seconds ago HQ021641_AW CORE LEGGING …" at bounding box center [344, 193] width 651 height 296
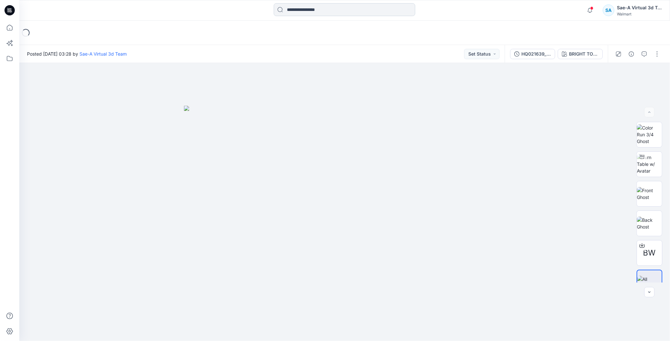
click at [311, 12] on input at bounding box center [345, 9] width 142 height 13
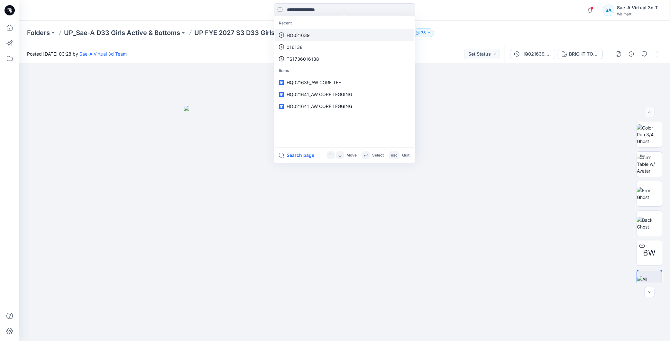
click at [307, 34] on p "HQ021639" at bounding box center [298, 35] width 23 height 7
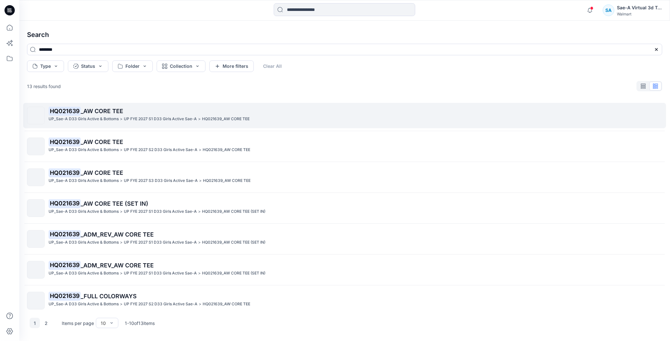
click at [104, 110] on span "_AW CORE TEE" at bounding box center [102, 111] width 42 height 7
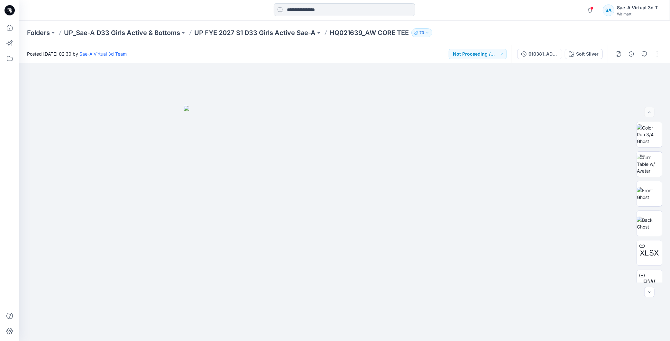
click at [328, 13] on input at bounding box center [345, 9] width 142 height 13
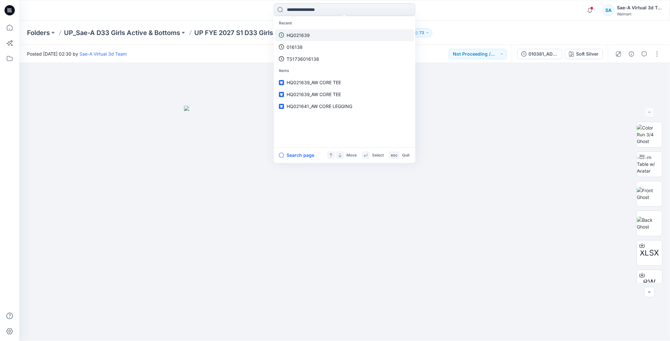
click at [314, 36] on link "HQ021639" at bounding box center [344, 35] width 139 height 12
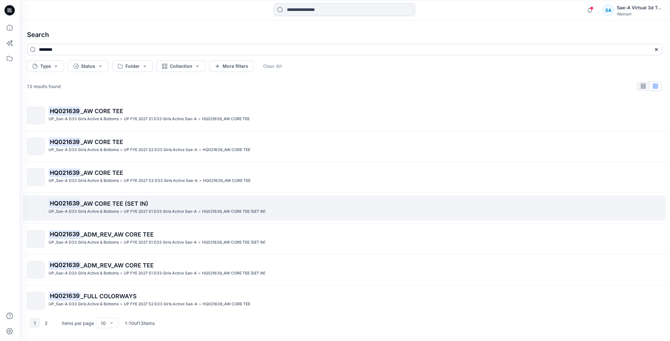
click at [129, 203] on span "_AW CORE TEE (SET IN)" at bounding box center [115, 204] width 68 height 7
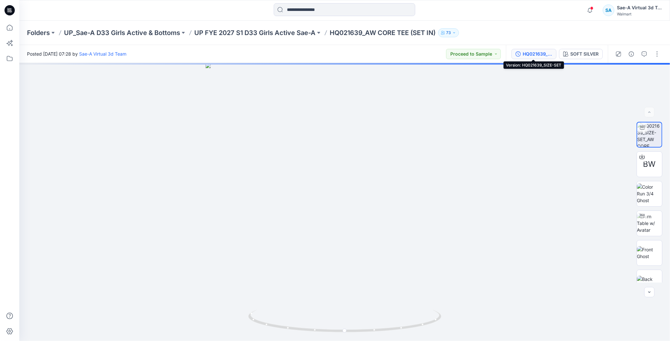
click at [542, 53] on div "HQ021639_SIZE-SET" at bounding box center [538, 54] width 30 height 7
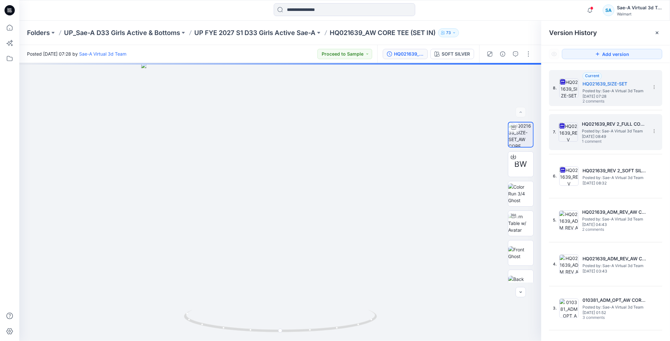
click at [594, 135] on span "[DATE] 08:49" at bounding box center [614, 137] width 64 height 5
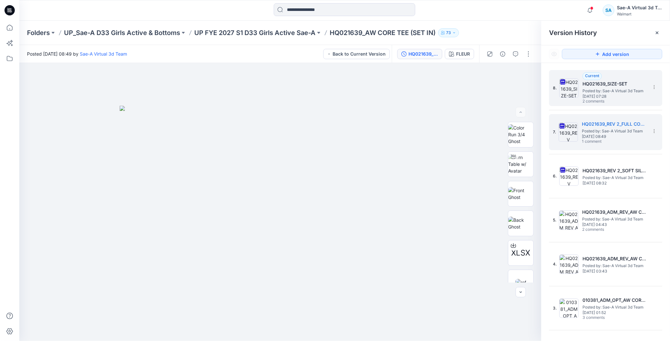
click at [616, 102] on span "2 comments" at bounding box center [605, 101] width 45 height 5
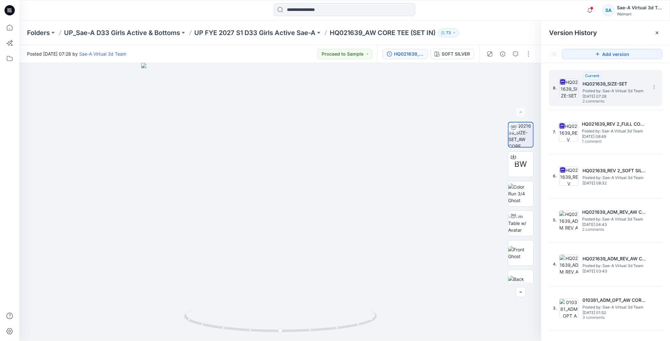
click at [625, 90] on span "Posted by: Sae-A Virtual 3d Team" at bounding box center [615, 91] width 64 height 6
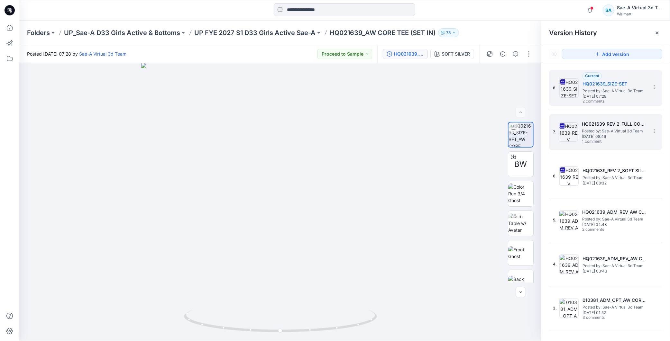
click at [612, 120] on h5 "HQ021639_REV 2_FULL COLORWAYS" at bounding box center [614, 124] width 64 height 8
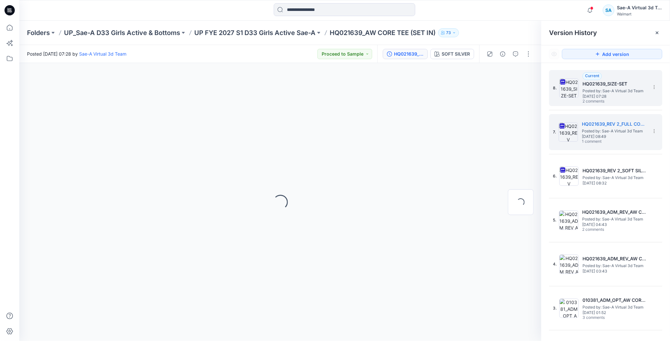
click at [597, 89] on span "Posted by: Sae-A Virtual 3d Team" at bounding box center [615, 91] width 64 height 6
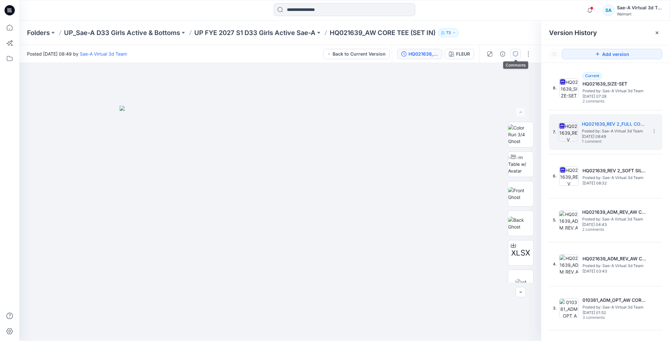
click at [515, 53] on icon "button" at bounding box center [516, 53] width 2 height 0
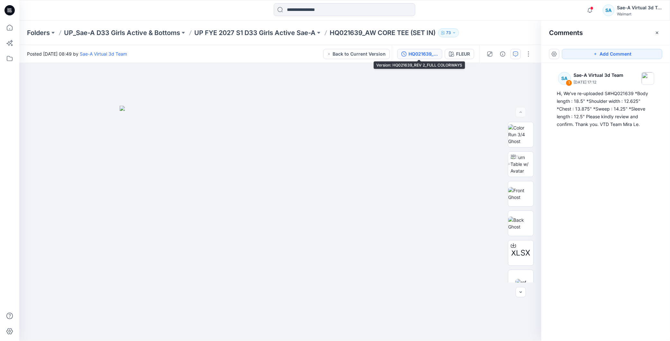
click at [423, 53] on div "HQ021639_REV 2_FULL COLORWAYS" at bounding box center [424, 54] width 30 height 7
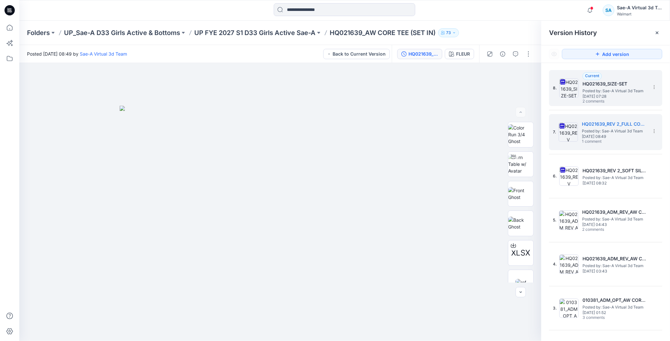
click at [624, 100] on span "2 comments" at bounding box center [605, 101] width 45 height 5
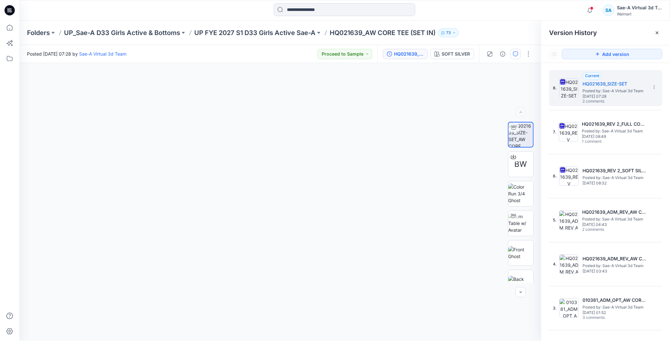
click at [515, 51] on icon "button" at bounding box center [515, 53] width 5 height 5
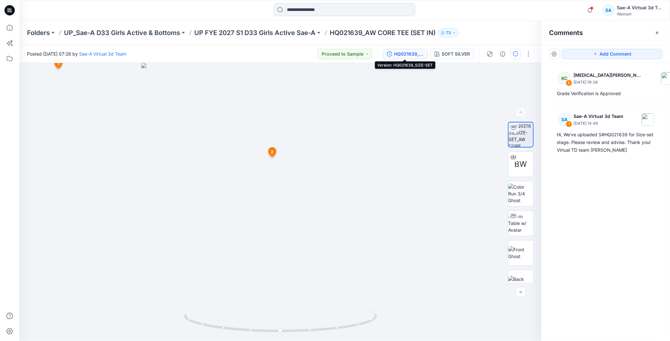
click at [408, 57] on div "HQ021639_SIZE-SET" at bounding box center [409, 54] width 30 height 7
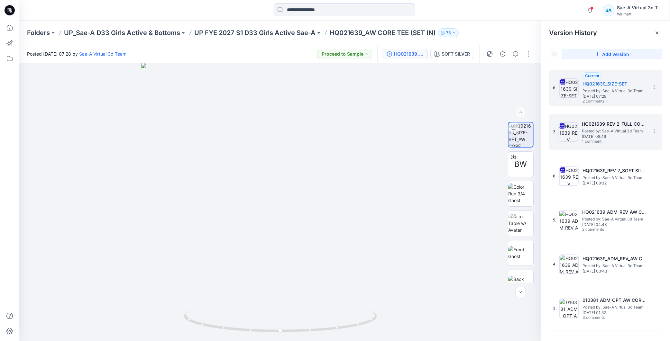
click at [620, 140] on span "1 comment" at bounding box center [604, 141] width 45 height 5
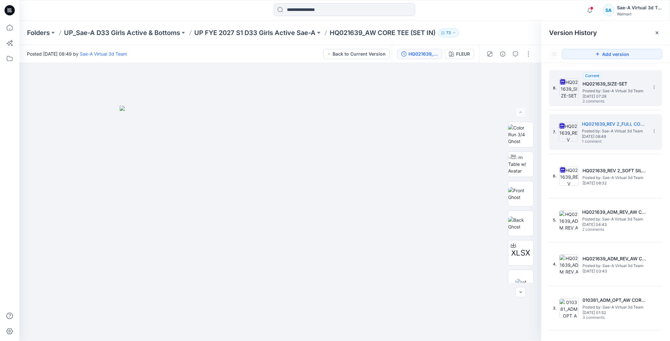
drag, startPoint x: 623, startPoint y: 146, endPoint x: 586, endPoint y: 95, distance: 63.0
click at [623, 146] on div "7. HQ021639_REV 2_FULL COLORWAYS Posted by: Sae-A Virtual 3d Team [DATE] 08:49 …" at bounding box center [601, 132] width 97 height 31
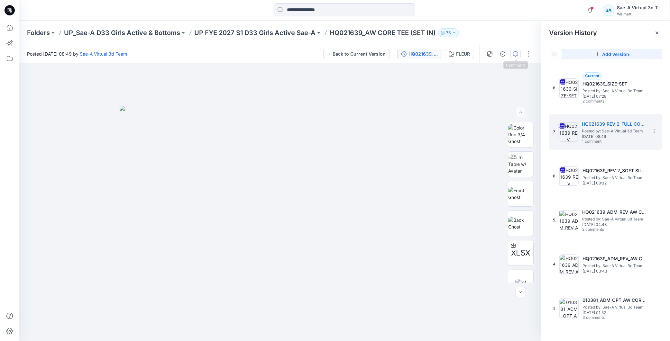
click at [517, 56] on icon "button" at bounding box center [515, 53] width 5 height 5
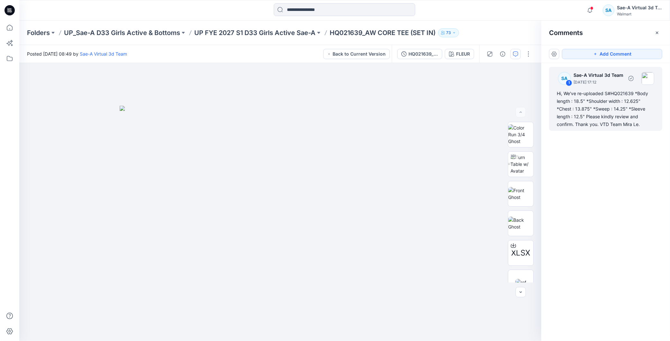
drag, startPoint x: 613, startPoint y: 117, endPoint x: 617, endPoint y: 116, distance: 3.9
click at [613, 117] on div "Hi, We've re-uploaded S#HQ021639 *Body length : 18.5" *Shoulder width : 12.625"…" at bounding box center [606, 109] width 98 height 39
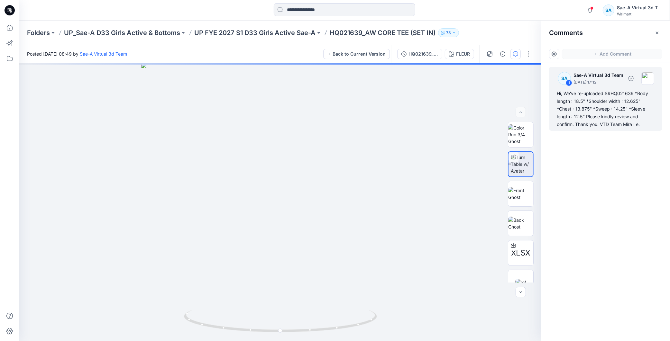
click at [649, 121] on div "Hi, We've re-uploaded S#HQ021639 *Body length : 18.5" *Shoulder width : 12.625"…" at bounding box center [606, 109] width 98 height 39
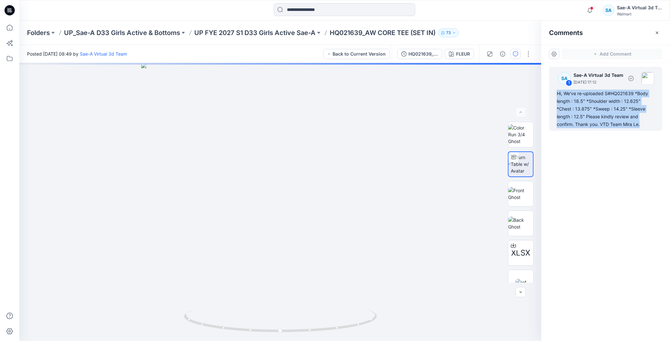
drag, startPoint x: 642, startPoint y: 125, endPoint x: 557, endPoint y: 91, distance: 91.6
click at [557, 91] on div "Hi, We've re-uploaded S#HQ021639 *Body length : 18.5" *Shoulder width : 12.625"…" at bounding box center [606, 109] width 98 height 39
copy div "Hi, We've re-uploaded S#HQ021639 *Body length : 18.5" *Shoulder width : 12.625"…"
click at [600, 179] on div "SA 1 Sae-A Virtual 3d Team [DATE] 17:12 Hi, We've re-uploaded S#HQ021639 *Body …" at bounding box center [606, 190] width 129 height 255
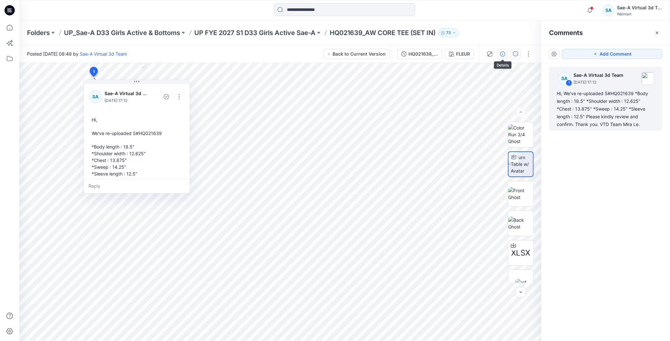
click at [498, 53] on button "button" at bounding box center [503, 54] width 10 height 10
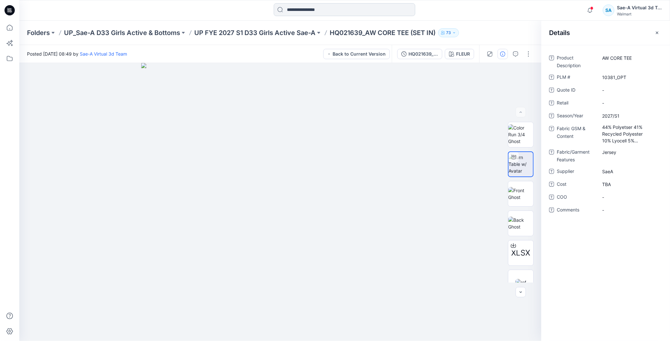
click at [311, 9] on input at bounding box center [345, 9] width 142 height 13
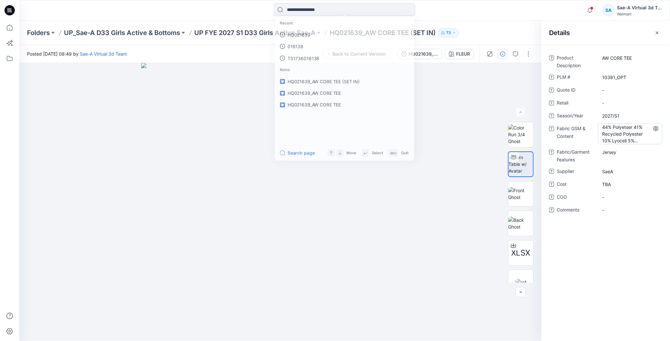
click at [633, 125] on Content "44% Polyetser 41% Recycled Polyester 10% Lyocell 5% Spandex 190gsm" at bounding box center [631, 134] width 56 height 20
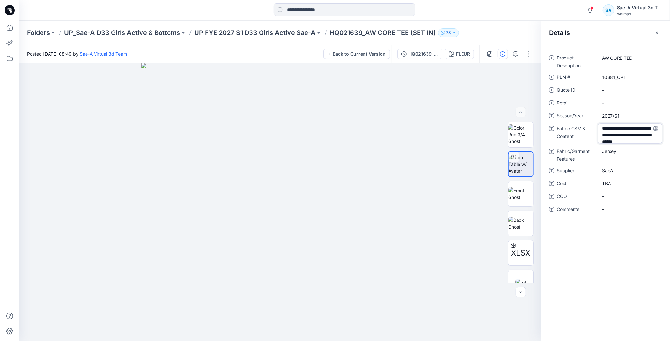
click at [629, 132] on textarea "**********" at bounding box center [630, 134] width 64 height 20
click at [625, 154] on Features "Jersey" at bounding box center [631, 152] width 56 height 7
click at [621, 173] on span "SaeA" at bounding box center [631, 171] width 56 height 7
click at [609, 182] on span "TBA" at bounding box center [631, 184] width 56 height 7
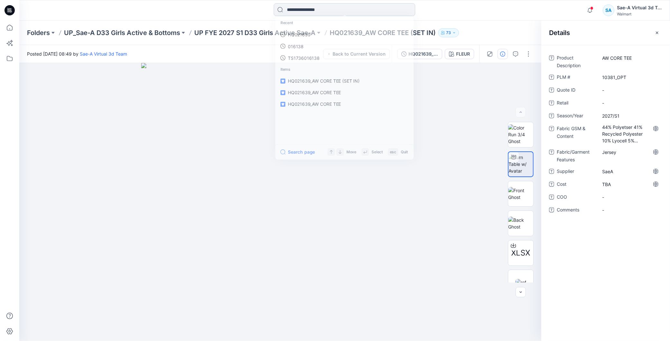
click at [326, 5] on input at bounding box center [345, 9] width 142 height 13
click at [315, 33] on link "HQ021639" at bounding box center [344, 35] width 139 height 12
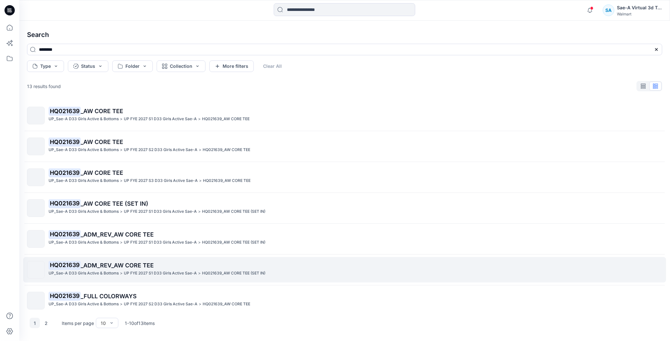
click at [136, 267] on span "_ADM_REV_AW CORE TEE" at bounding box center [117, 265] width 73 height 7
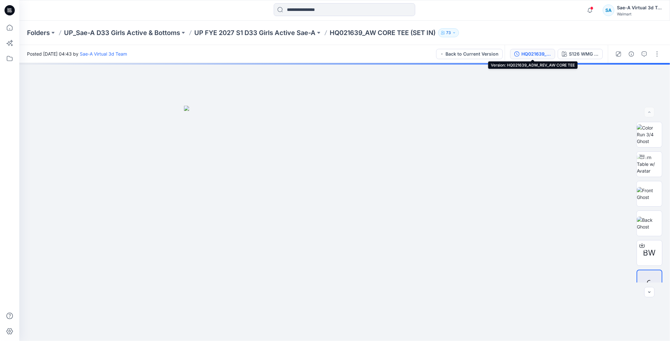
click at [524, 54] on div "HQ021639_ADM_REV_AW CORE TEE" at bounding box center [537, 54] width 30 height 7
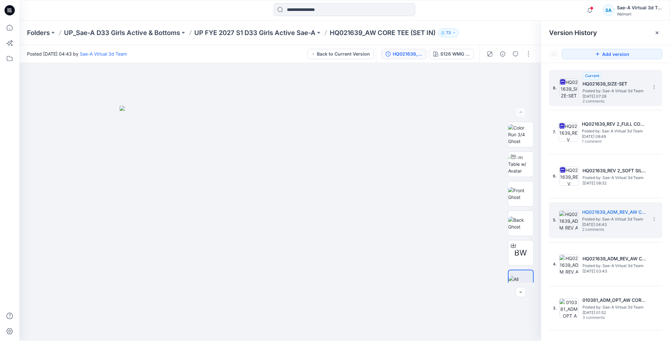
click at [623, 93] on span "Posted by: Sae-A Virtual 3d Team" at bounding box center [615, 91] width 64 height 6
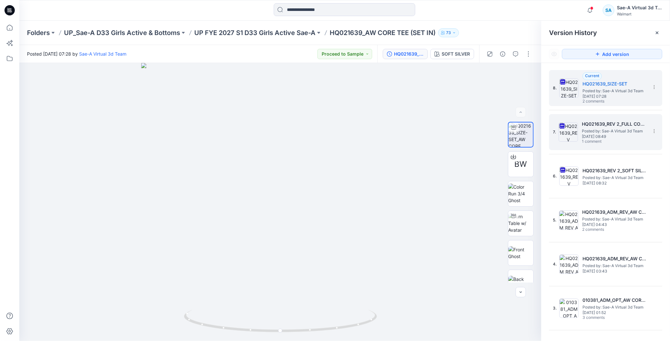
click at [622, 144] on span "1 comment" at bounding box center [604, 141] width 45 height 5
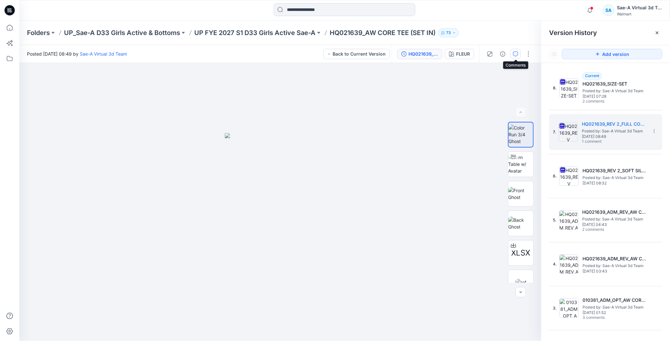
click at [512, 57] on button "button" at bounding box center [516, 54] width 10 height 10
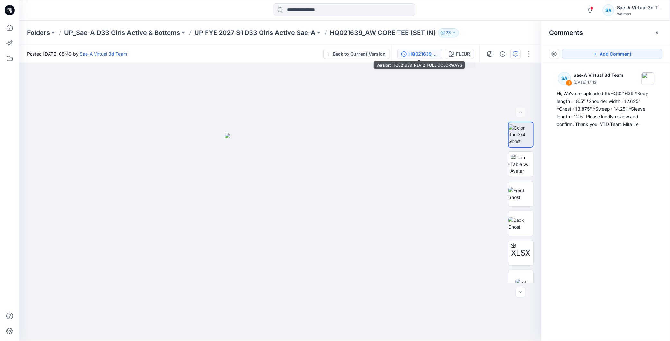
click at [424, 57] on div "HQ021639_REV 2_FULL COLORWAYS" at bounding box center [424, 54] width 30 height 7
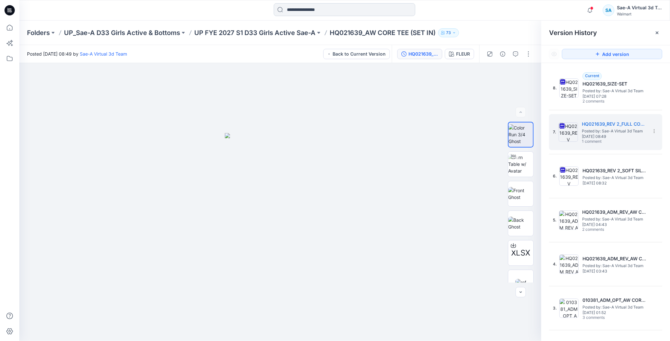
click at [314, 7] on input at bounding box center [345, 9] width 142 height 13
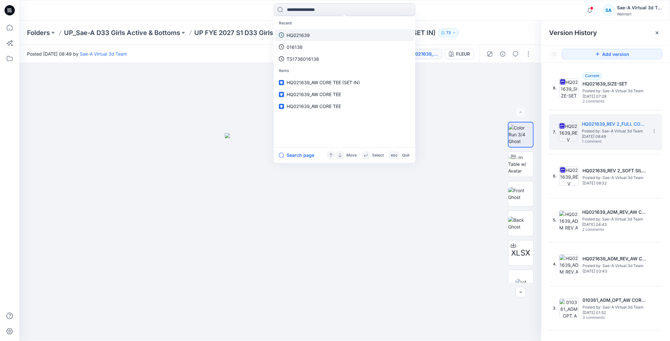
click at [323, 31] on link "HQ021639" at bounding box center [344, 35] width 139 height 12
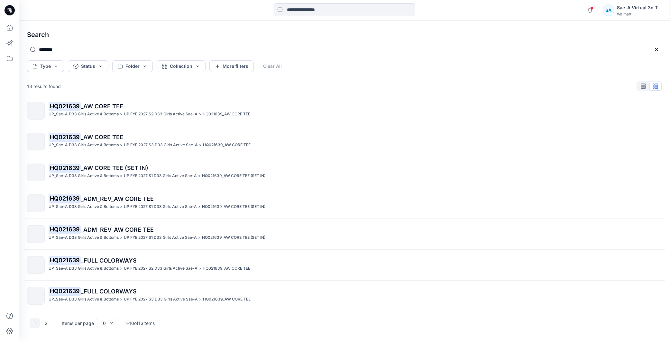
scroll to position [71, 0]
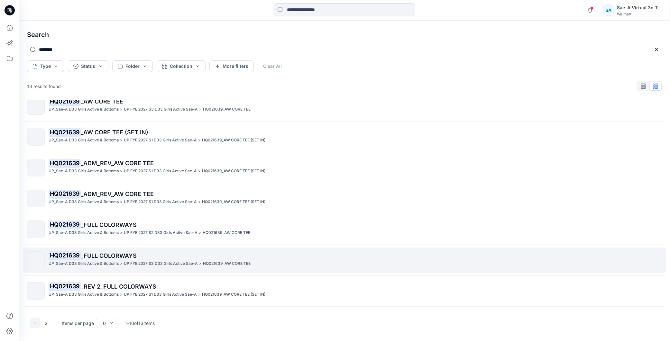
click at [171, 262] on p "UP FYE 2027 S3 D33 Girls Active Sae-A" at bounding box center [161, 264] width 74 height 7
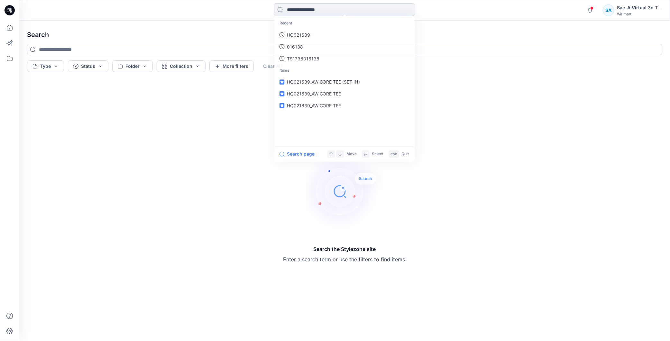
click at [314, 6] on input at bounding box center [345, 9] width 142 height 13
click at [304, 39] on link "HQ021639" at bounding box center [344, 35] width 139 height 12
type input "********"
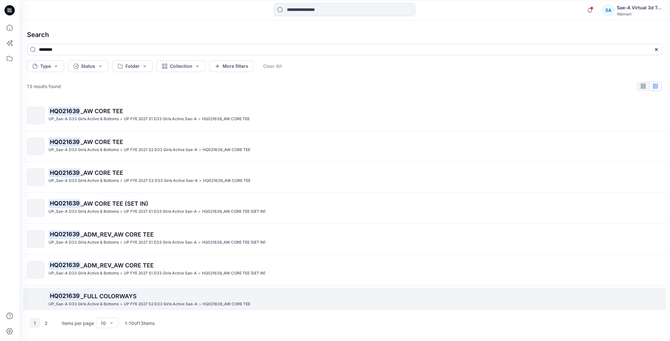
scroll to position [99, 0]
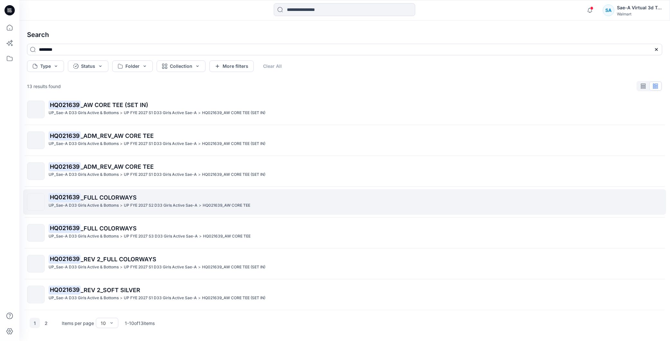
click at [166, 202] on p "UP FYE 2027 S2 D33 Girls Active Sae-A" at bounding box center [161, 205] width 74 height 7
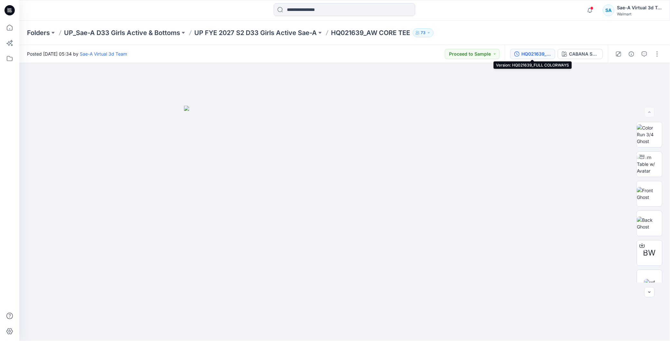
click at [539, 53] on div "HQ021639_FULL COLORWAYS" at bounding box center [537, 54] width 30 height 7
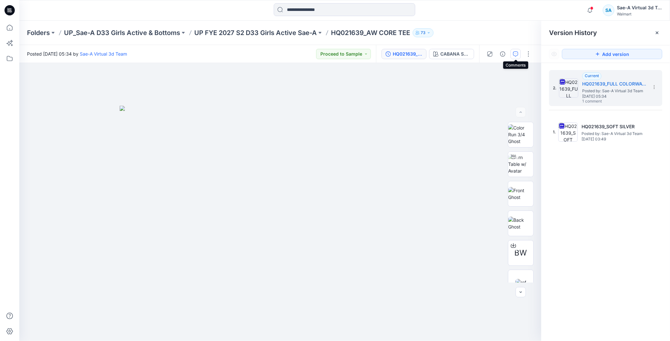
click at [517, 55] on icon "button" at bounding box center [515, 53] width 5 height 5
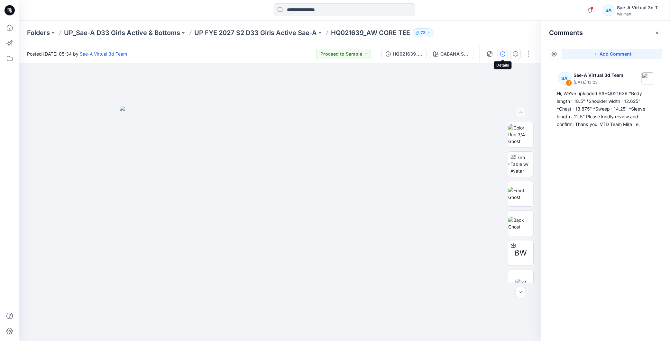
click at [501, 54] on icon "button" at bounding box center [502, 53] width 5 height 5
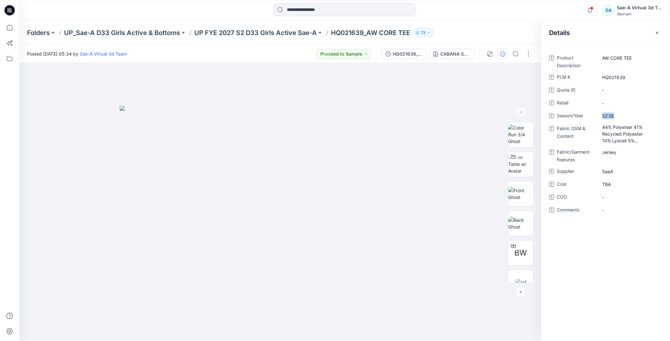
drag, startPoint x: 621, startPoint y: 116, endPoint x: 594, endPoint y: 115, distance: 27.4
click at [594, 115] on div "Season/Year S2'26" at bounding box center [605, 116] width 113 height 10
copy div "S2'26"
